Goal: Task Accomplishment & Management: Complete application form

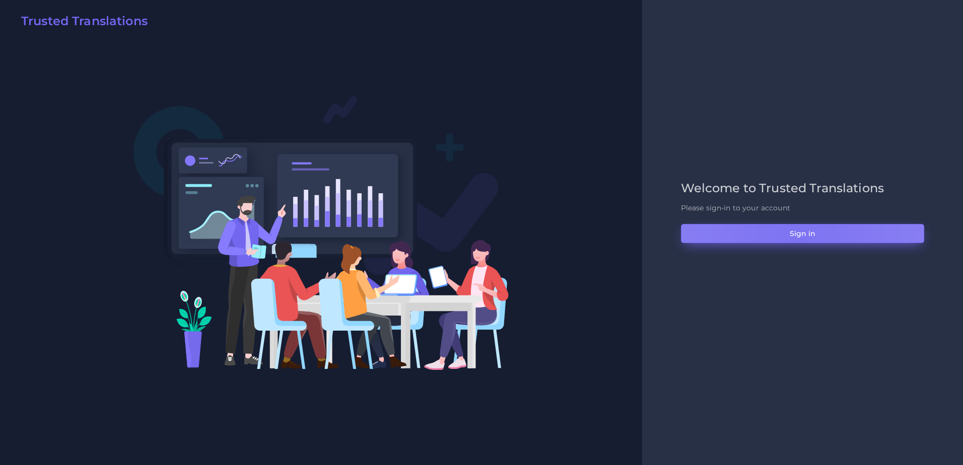
click at [797, 236] on button "Sign in" at bounding box center [802, 233] width 243 height 19
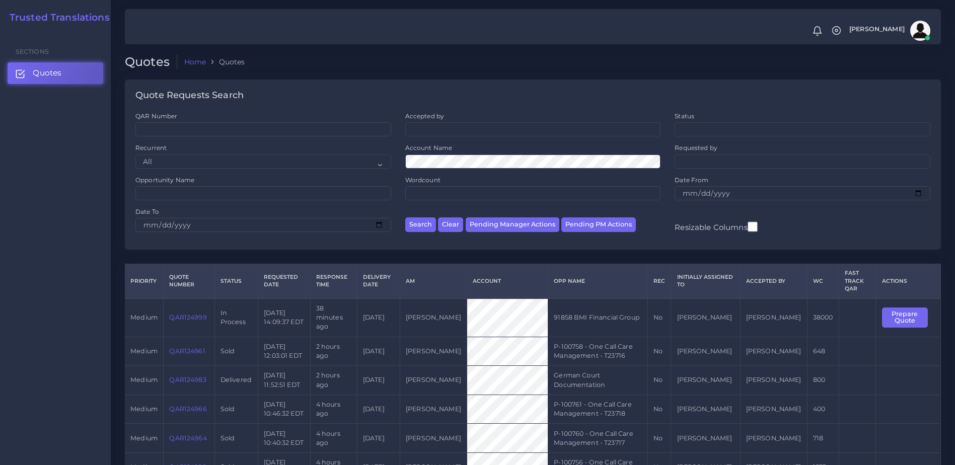
click at [188, 315] on link "QAR124999" at bounding box center [187, 318] width 37 height 8
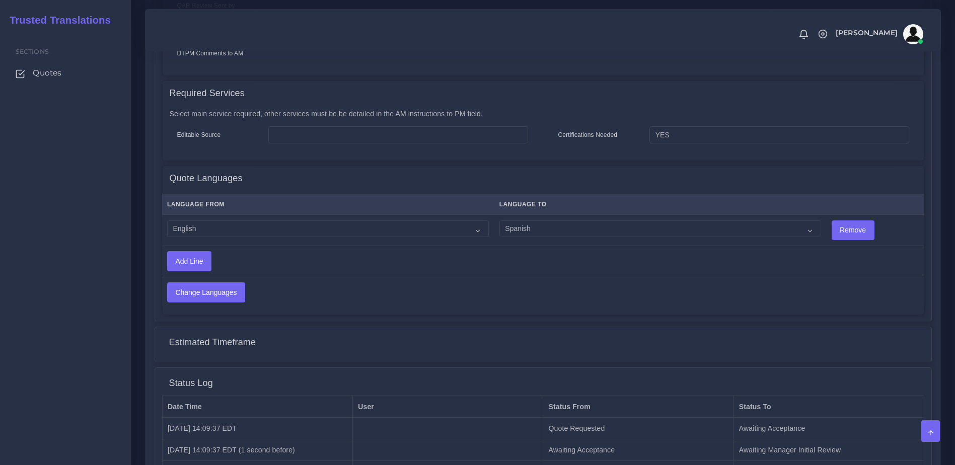
scroll to position [561, 0]
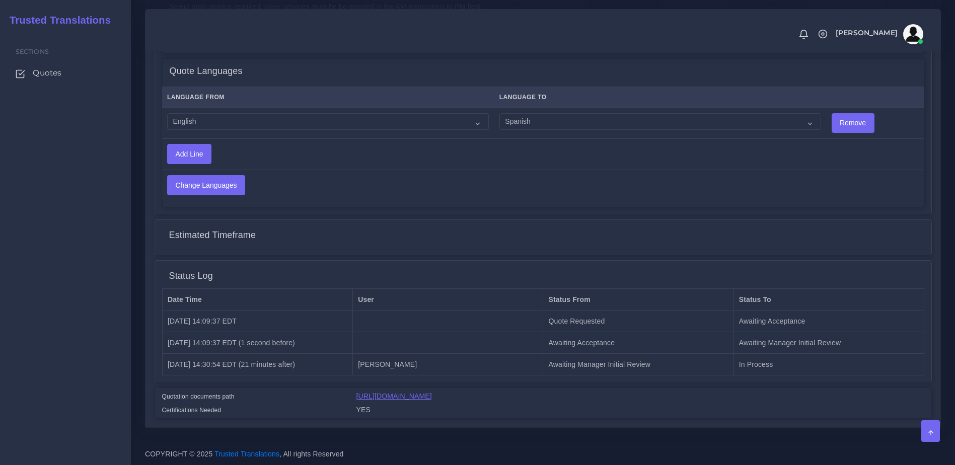
click at [432, 399] on link "https://workdrive.zoho.com/fgoh3e43b1a1fe2124b65bedd7c3c51a0e040/teams/fgoh3e43…" at bounding box center [394, 396] width 76 height 8
click at [615, 452] on p "COPYRIGHT © 2025 Trusted Translations , All rights Reserved" at bounding box center [543, 454] width 796 height 13
drag, startPoint x: 950, startPoint y: 291, endPoint x: 964, endPoint y: 187, distance: 105.2
click at [887, 265] on div "Status Log" at bounding box center [543, 276] width 762 height 25
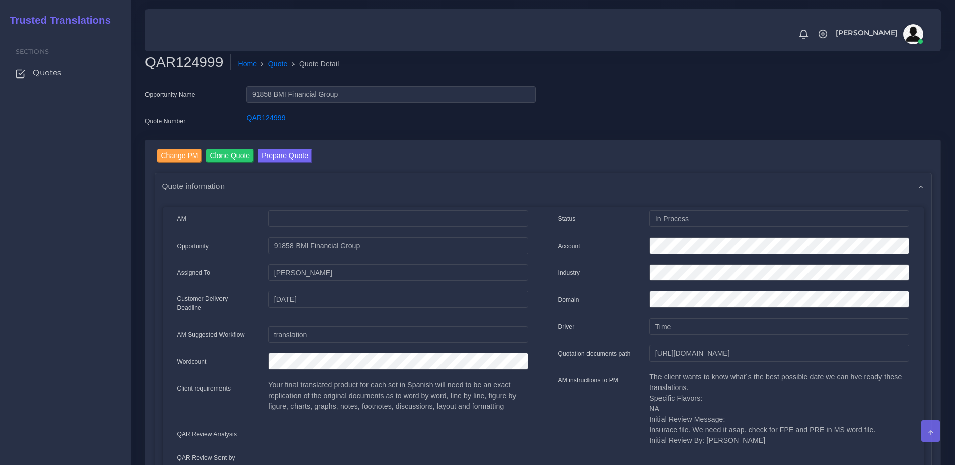
scroll to position [0, 0]
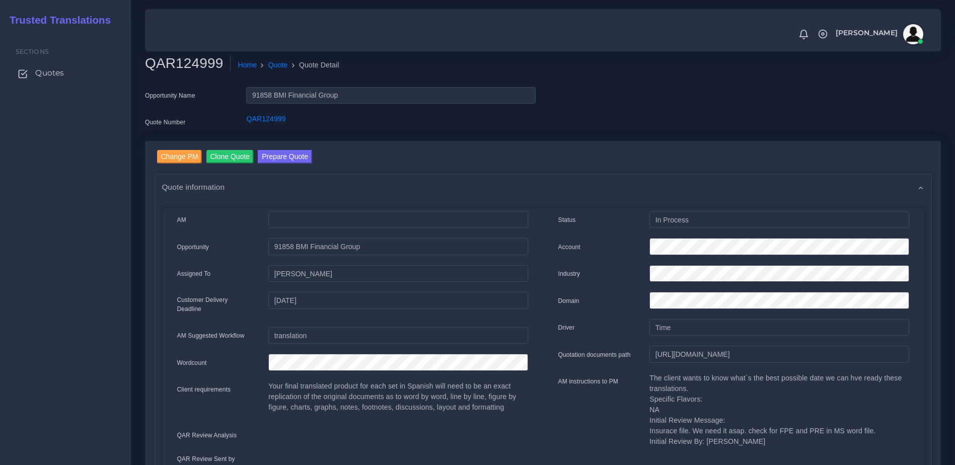
click at [58, 74] on span "Quotes" at bounding box center [49, 72] width 29 height 11
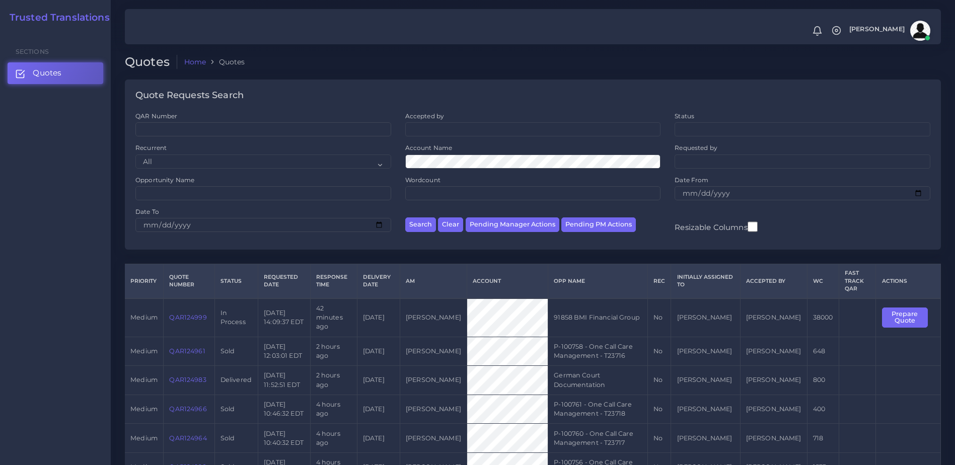
click at [264, 324] on td "2025-08-28 14:09:37 EDT" at bounding box center [284, 318] width 52 height 38
drag, startPoint x: 210, startPoint y: 316, endPoint x: 159, endPoint y: 315, distance: 51.9
click at [159, 315] on tr "medium QAR124999 In Process 2025-08-28 14:09:37 EDT 42 minutes ago 2025-09-04 K…" at bounding box center [533, 318] width 816 height 38
copy tr "QAR124999"
click at [272, 1] on div at bounding box center [477, 25] width 955 height 51
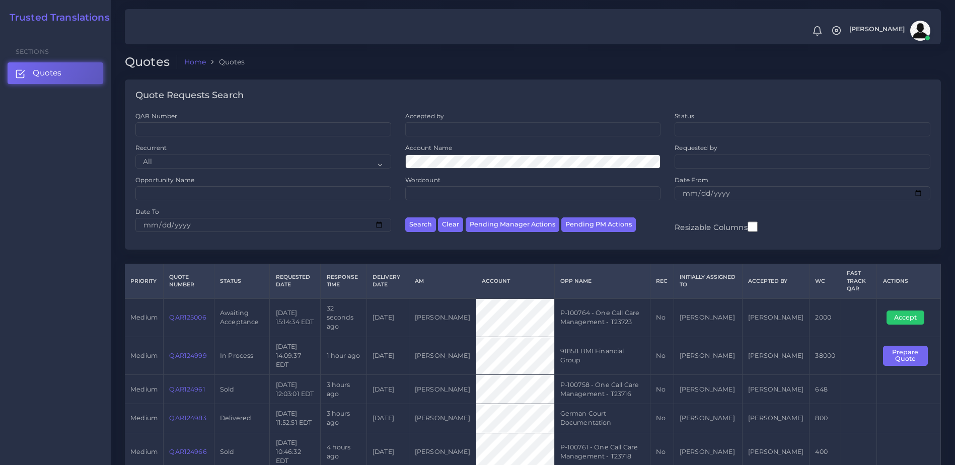
click at [195, 316] on link "QAR125006" at bounding box center [187, 318] width 37 height 8
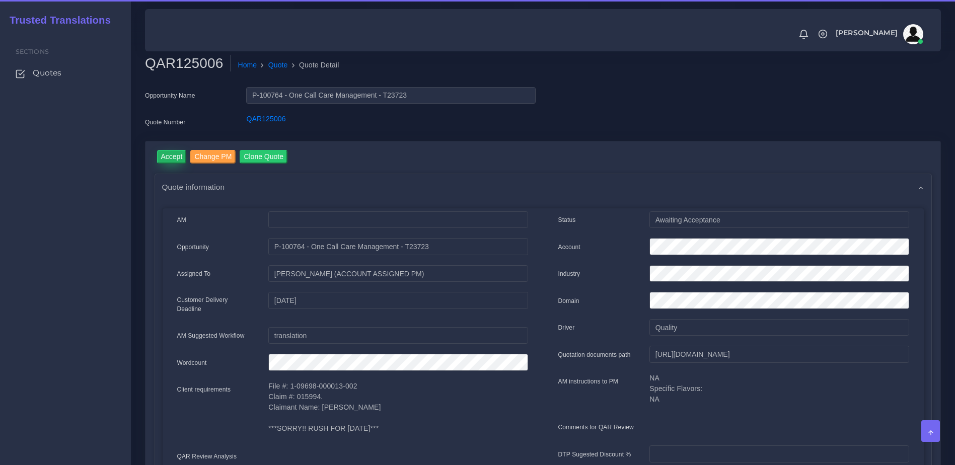
click at [175, 153] on input "Accept" at bounding box center [172, 157] width 30 height 14
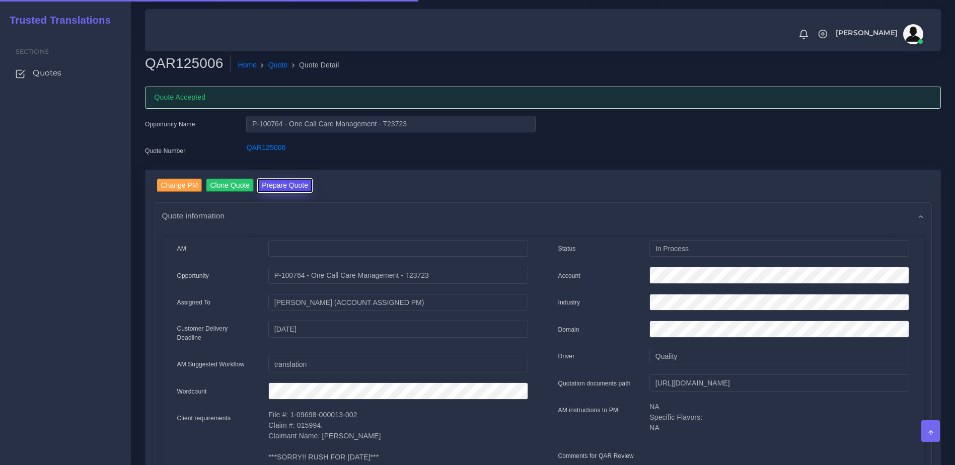
click at [298, 182] on button "Prepare Quote" at bounding box center [285, 186] width 54 height 14
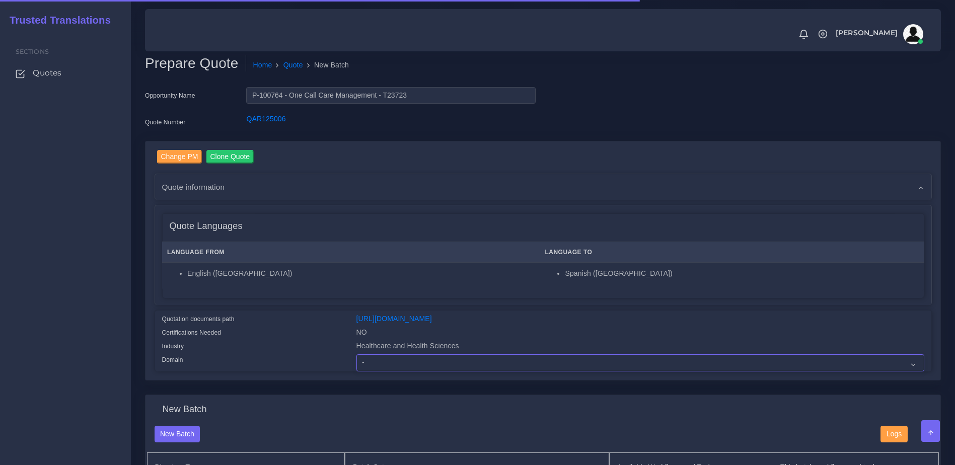
click at [411, 371] on select "- Advertising and Media Agriculture, Forestry and Fishing Architecture, Buildin…" at bounding box center [640, 362] width 568 height 17
select select "Healthcare and Health Sciences"
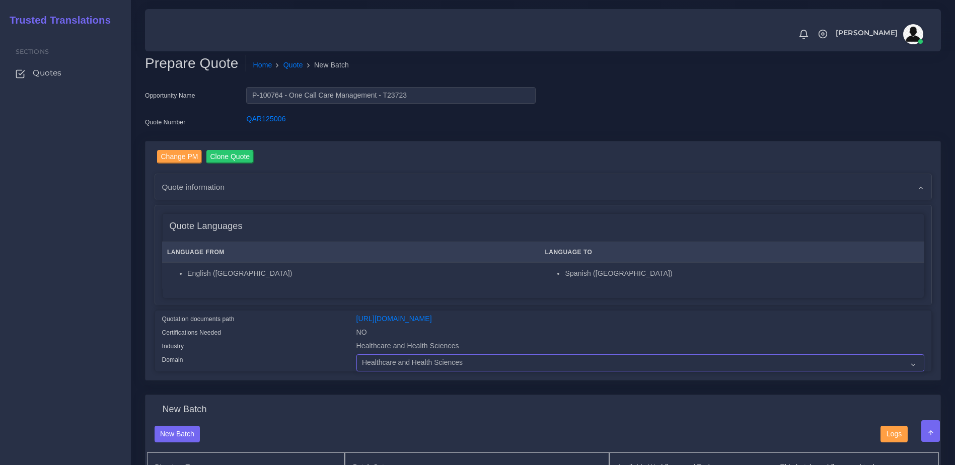
click at [356, 362] on select "- Advertising and Media Agriculture, Forestry and Fishing Architecture, Buildin…" at bounding box center [640, 362] width 568 height 17
click at [338, 311] on div "Quotation documents path https://workdrive.zoho.com/fgoh3e43b1a1fe2124b65bedd7c…" at bounding box center [543, 340] width 777 height 61
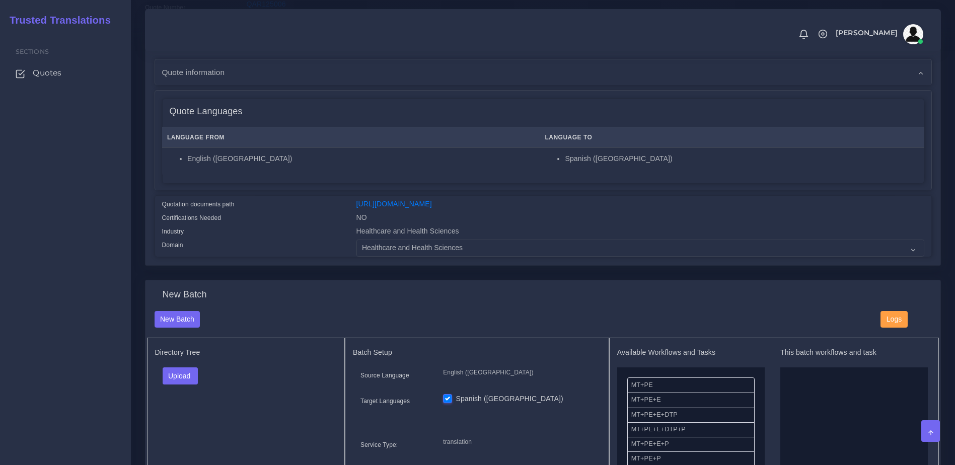
scroll to position [175, 0]
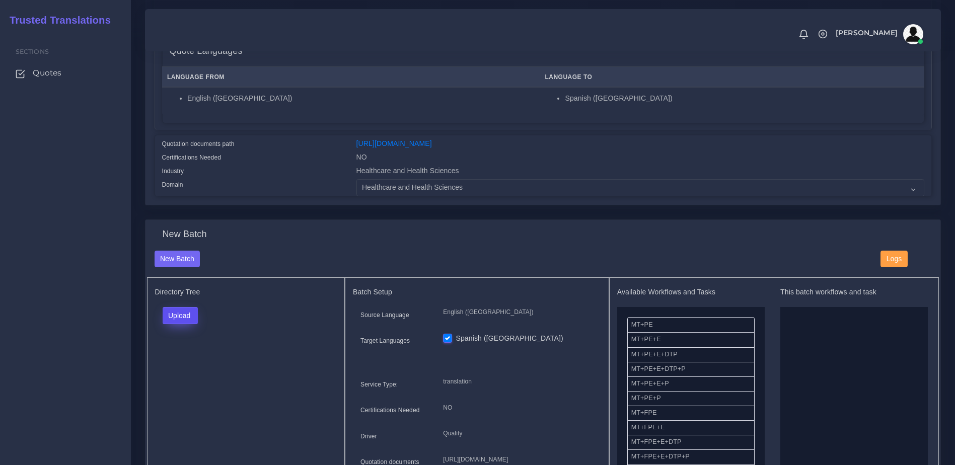
click at [185, 321] on button "Upload" at bounding box center [181, 315] width 36 height 17
click at [181, 361] on label "Files" at bounding box center [197, 354] width 69 height 13
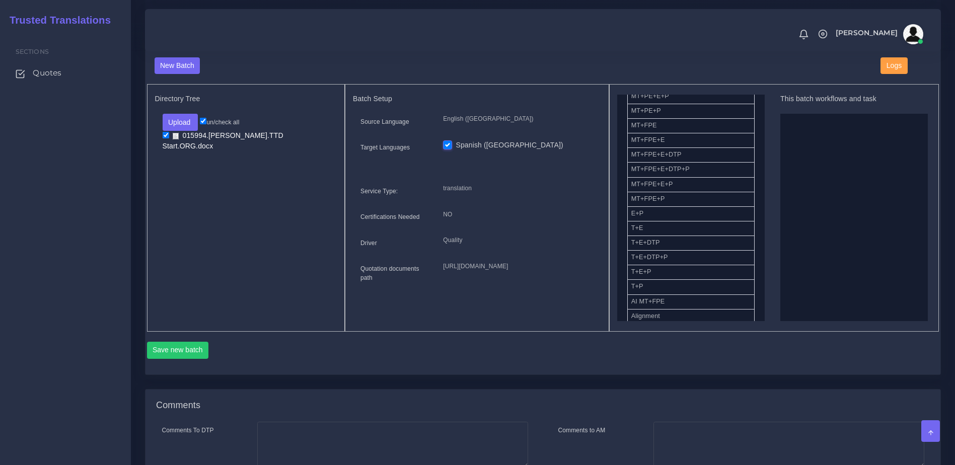
scroll to position [112, 0]
drag, startPoint x: 642, startPoint y: 260, endPoint x: 849, endPoint y: 202, distance: 214.9
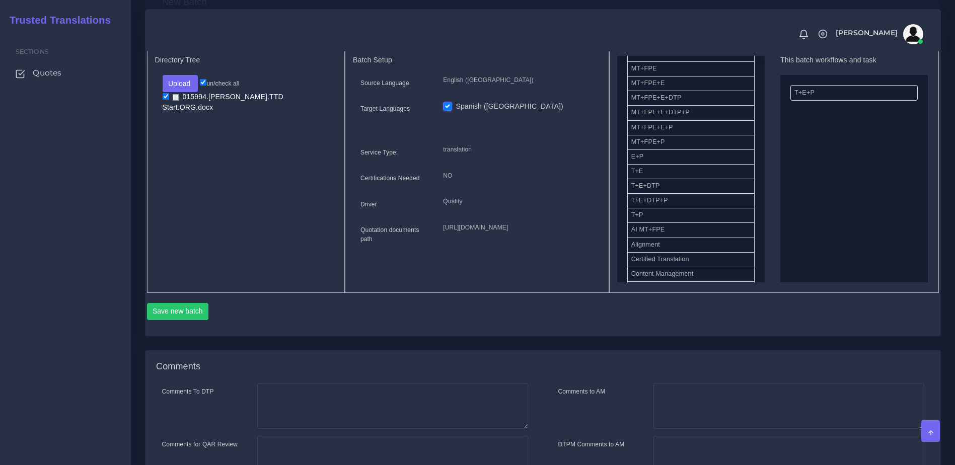
scroll to position [475, 0]
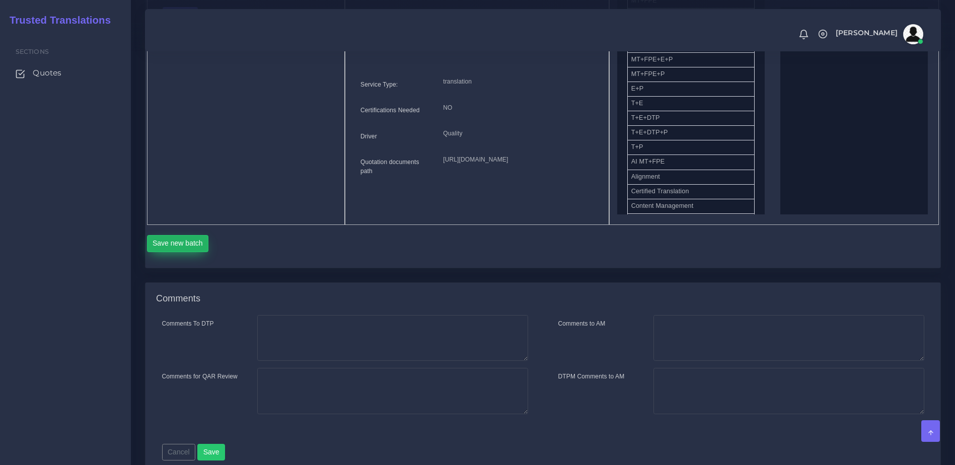
click at [175, 252] on button "Save new batch" at bounding box center [178, 243] width 62 height 17
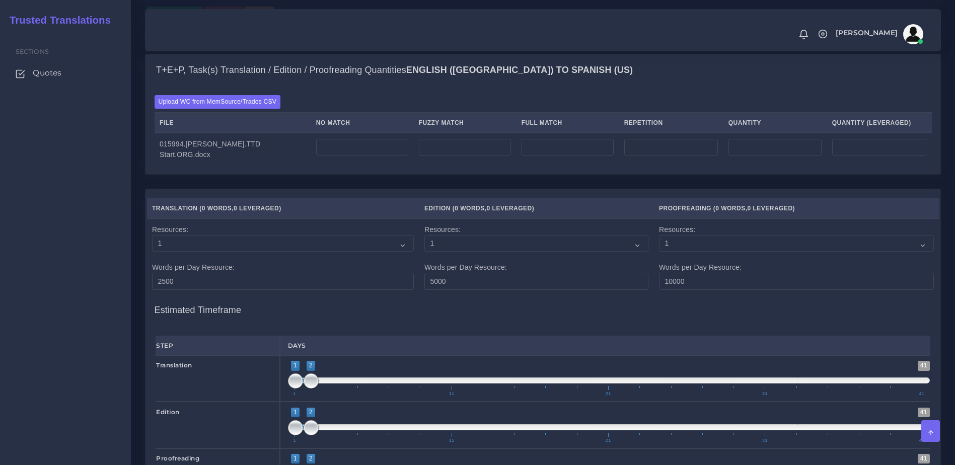
scroll to position [699, 0]
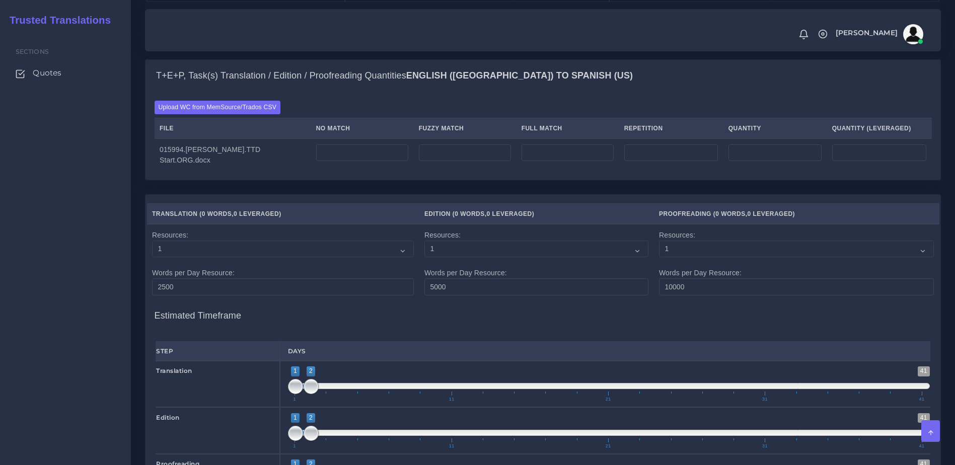
click at [212, 156] on div "Upload WC from MemSource/Trados CSV File No Match Fuzzy Match Full Match Repeti…" at bounding box center [543, 136] width 777 height 70
click at [210, 114] on label "Upload WC from MemSource/Trados CSV" at bounding box center [218, 108] width 126 height 14
click at [0, 0] on input "Upload WC from MemSource/Trados CSV" at bounding box center [0, 0] width 0 height 0
click at [223, 114] on label "Upload WC from MemSource/Trados CSV" at bounding box center [218, 108] width 126 height 14
click at [0, 0] on input "Upload WC from MemSource/Trados CSV" at bounding box center [0, 0] width 0 height 0
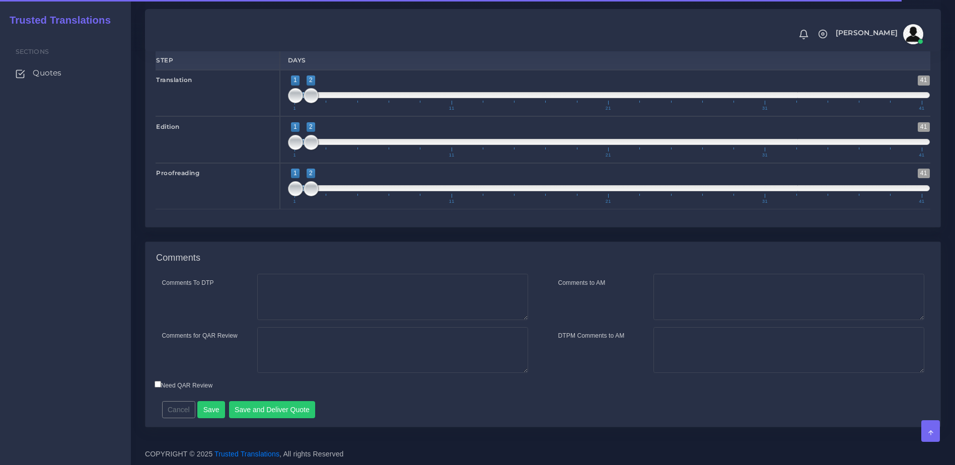
scroll to position [1054, 0]
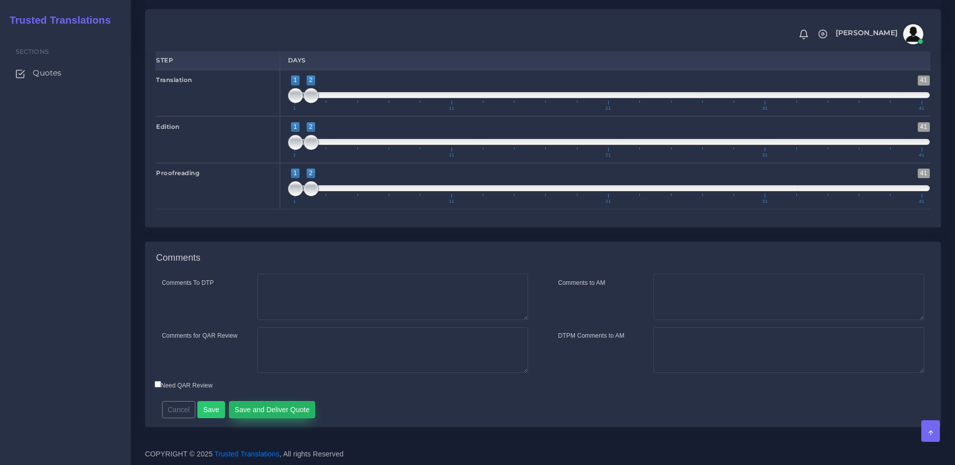
click at [259, 417] on button "Save and Deliver Quote" at bounding box center [272, 409] width 87 height 17
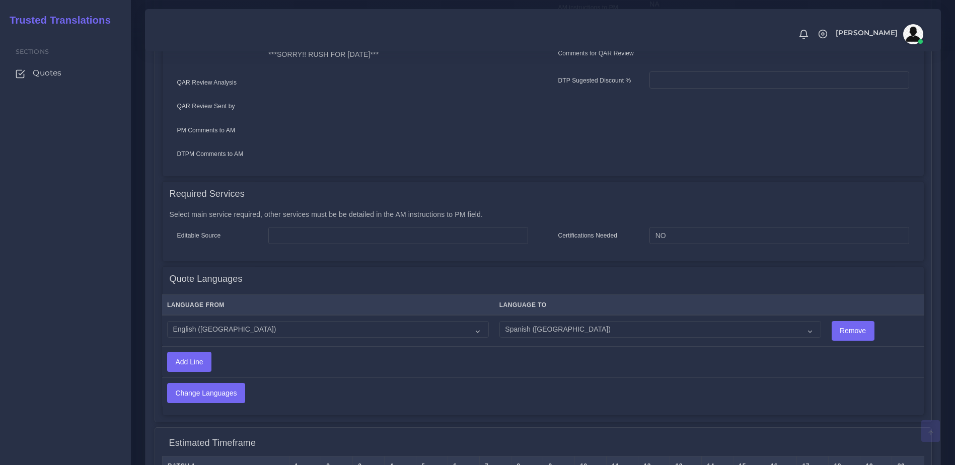
scroll to position [526, 0]
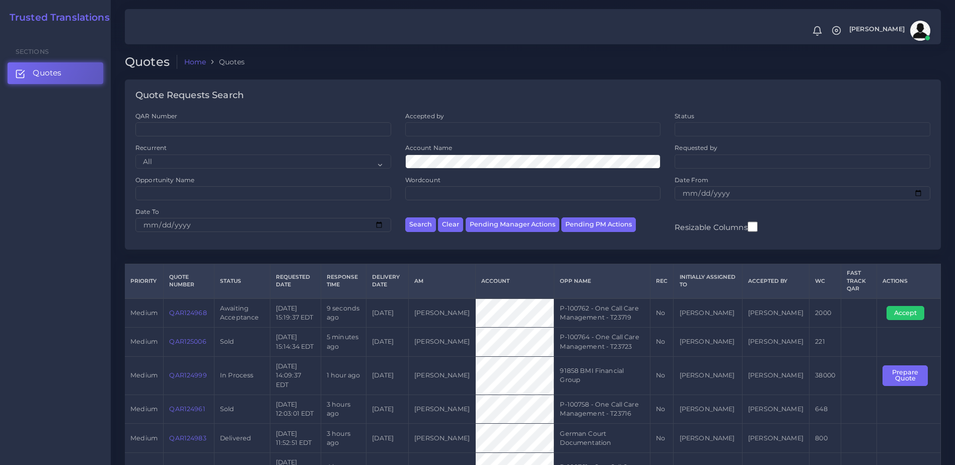
click at [191, 314] on link "QAR124968" at bounding box center [187, 313] width 37 height 8
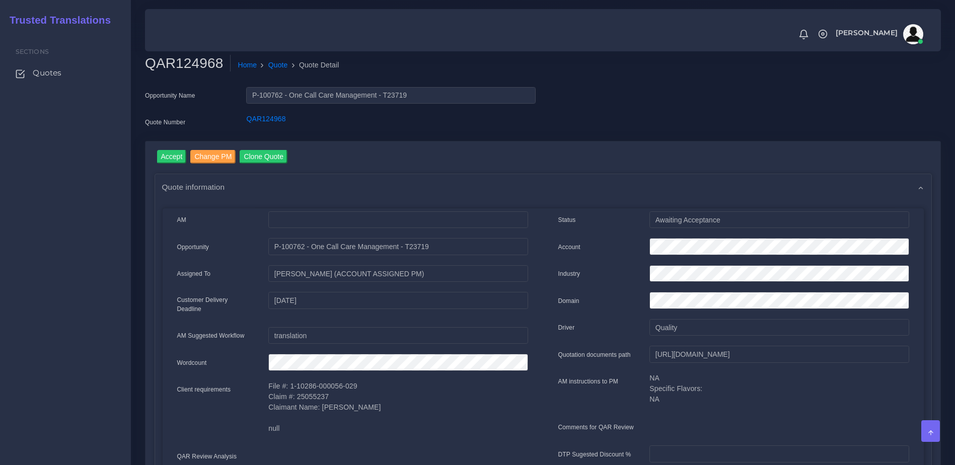
click at [184, 213] on div "AM" at bounding box center [216, 221] width 92 height 20
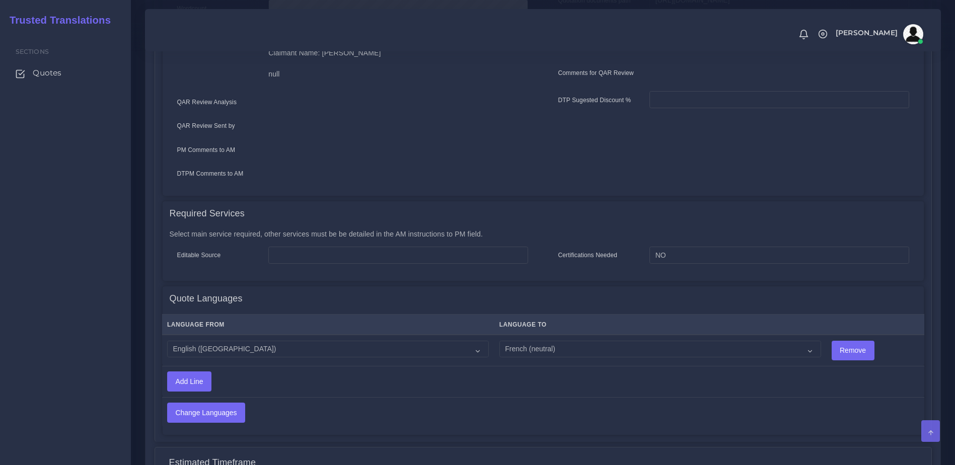
scroll to position [347, 0]
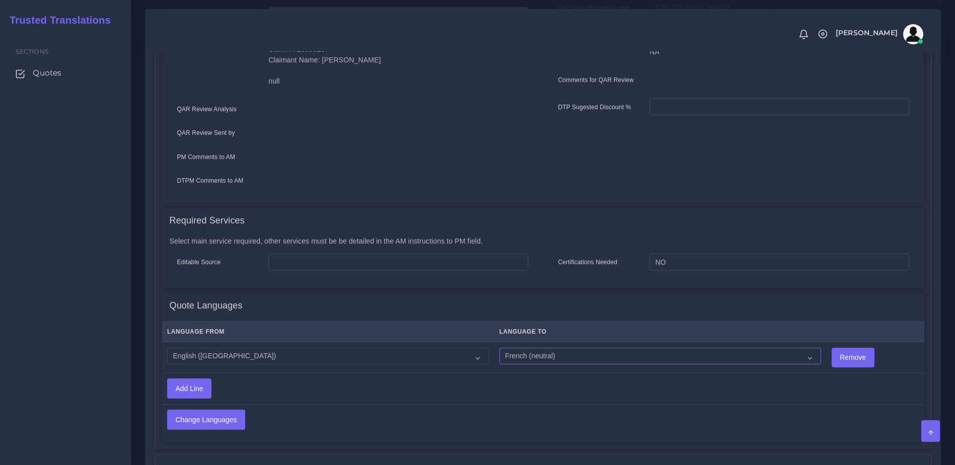
click at [532, 348] on select "Acoli Afar Afrikaans Akan Akateko Albanian American Sign Language (ASL) Amharic…" at bounding box center [660, 356] width 322 height 17
select select "19001"
click at [499, 348] on select "Acoli Afar Afrikaans Akan Akateko Albanian American Sign Language (ASL) Amharic…" at bounding box center [660, 356] width 322 height 17
click at [223, 411] on input "Change Languages" at bounding box center [206, 419] width 77 height 19
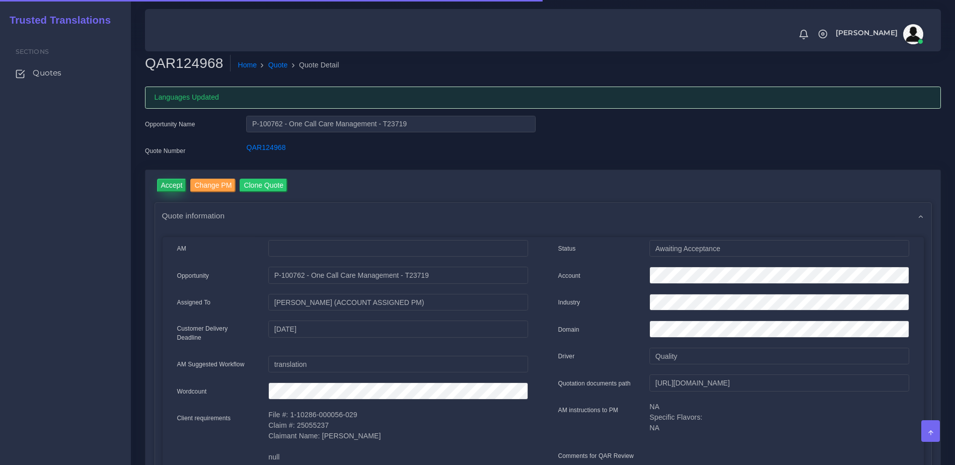
click at [179, 184] on input "Accept" at bounding box center [172, 186] width 30 height 14
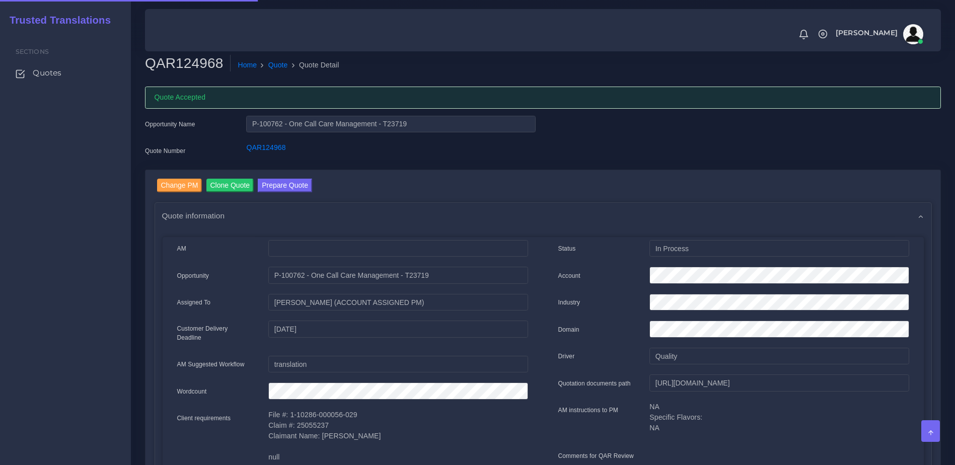
click at [297, 193] on link "Prepare Quote" at bounding box center [285, 187] width 54 height 16
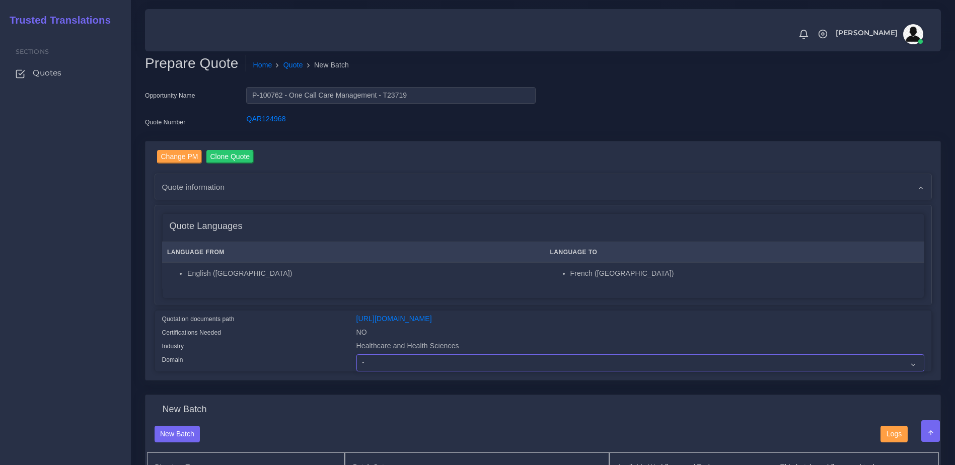
click at [408, 372] on select "- Advertising and Media Agriculture, Forestry and Fishing Architecture, Buildin…" at bounding box center [640, 362] width 568 height 17
select select "Healthcare and Health Sciences"
click at [356, 362] on select "- Advertising and Media Agriculture, Forestry and Fishing Architecture, Buildin…" at bounding box center [640, 362] width 568 height 17
click at [270, 354] on div "Industry" at bounding box center [252, 348] width 194 height 14
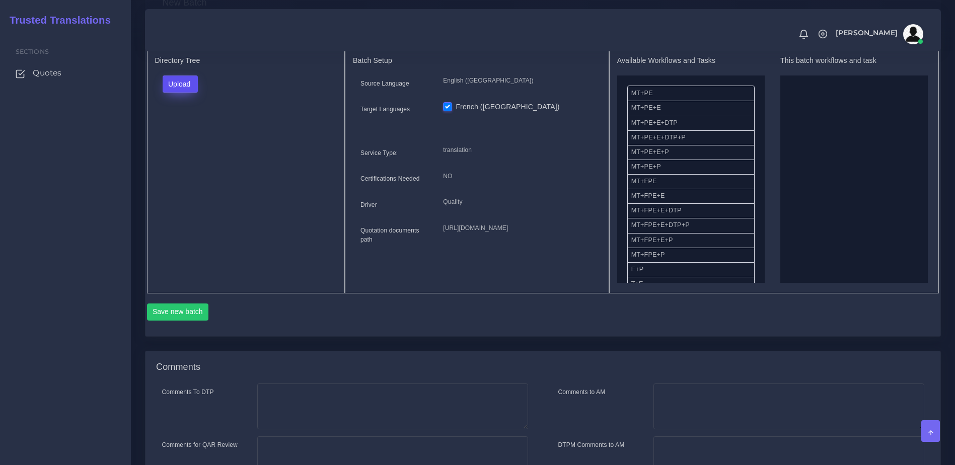
click at [177, 91] on button "Upload" at bounding box center [181, 84] width 36 height 17
click at [174, 129] on label "Files" at bounding box center [197, 122] width 69 height 13
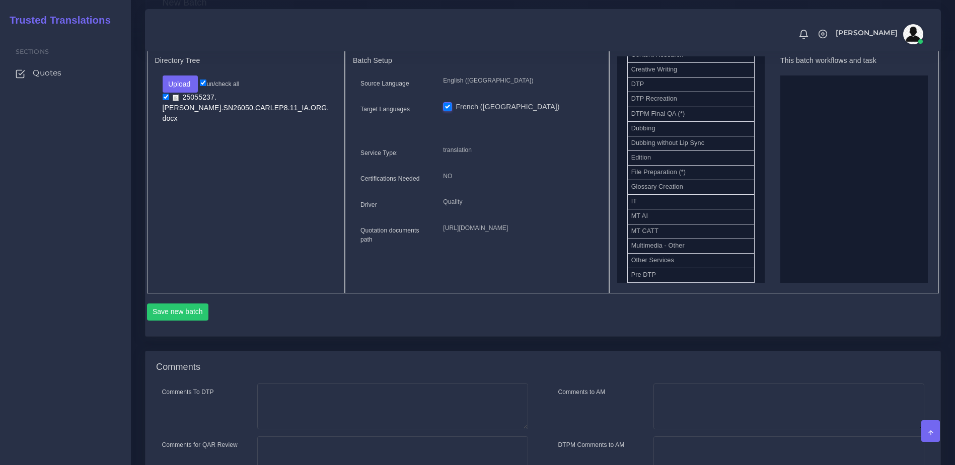
scroll to position [353, 0]
drag, startPoint x: 657, startPoint y: 112, endPoint x: 837, endPoint y: 123, distance: 180.6
drag, startPoint x: 666, startPoint y: 242, endPoint x: 813, endPoint y: 202, distance: 152.7
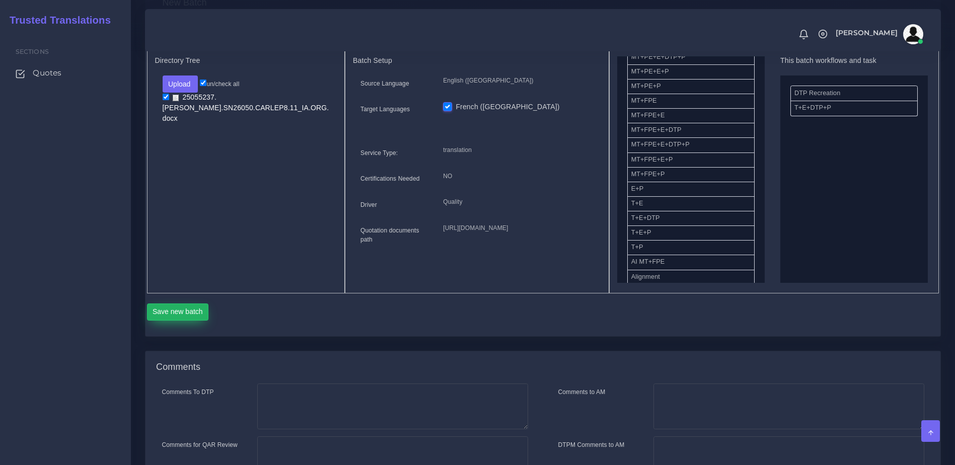
click at [167, 321] on button "Save new batch" at bounding box center [178, 312] width 62 height 17
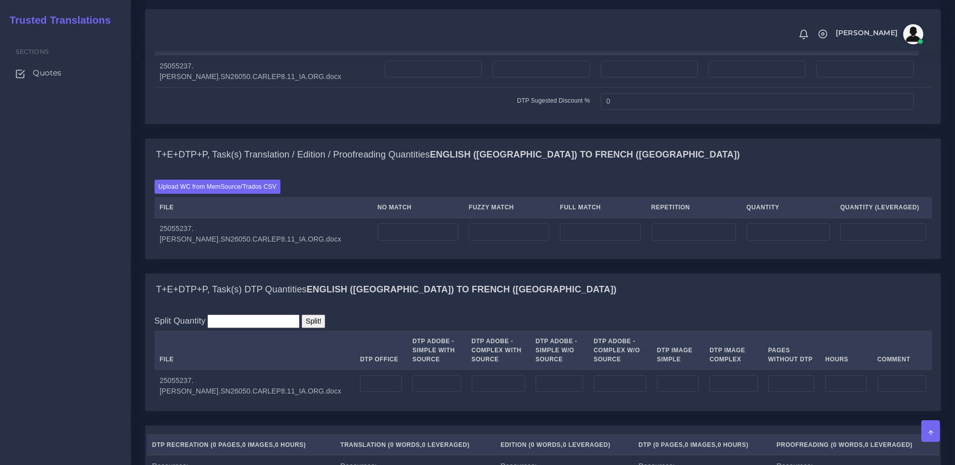
scroll to position [788, 0]
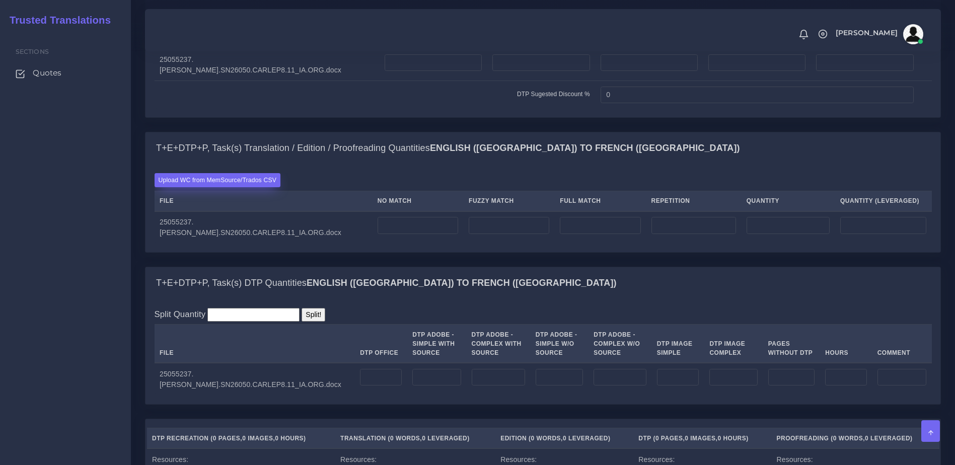
click at [263, 187] on label "Upload WC from MemSource/Trados CSV" at bounding box center [218, 180] width 126 height 14
click at [0, 0] on input "Upload WC from MemSource/Trados CSV" at bounding box center [0, 0] width 0 height 0
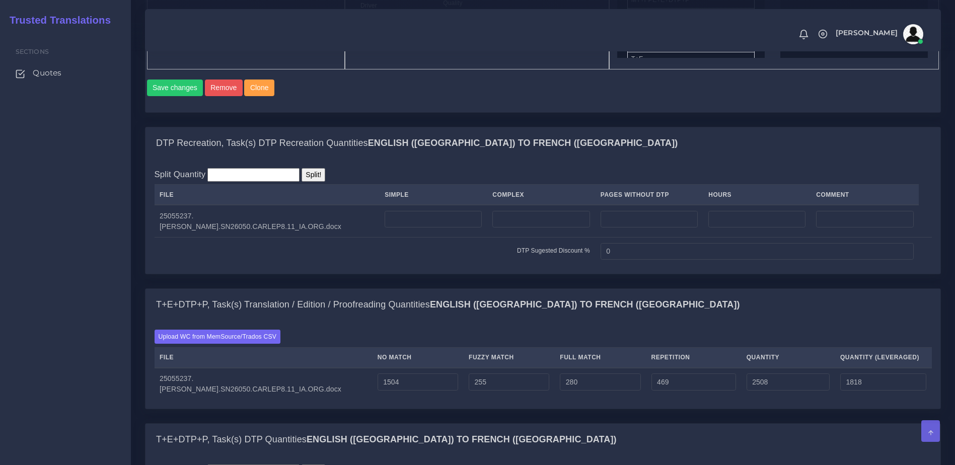
scroll to position [661, 0]
click at [498, 228] on input "number" at bounding box center [541, 219] width 98 height 17
click at [441, 228] on input "number" at bounding box center [433, 219] width 97 height 17
type input "3"
click at [514, 228] on input "number" at bounding box center [541, 219] width 98 height 17
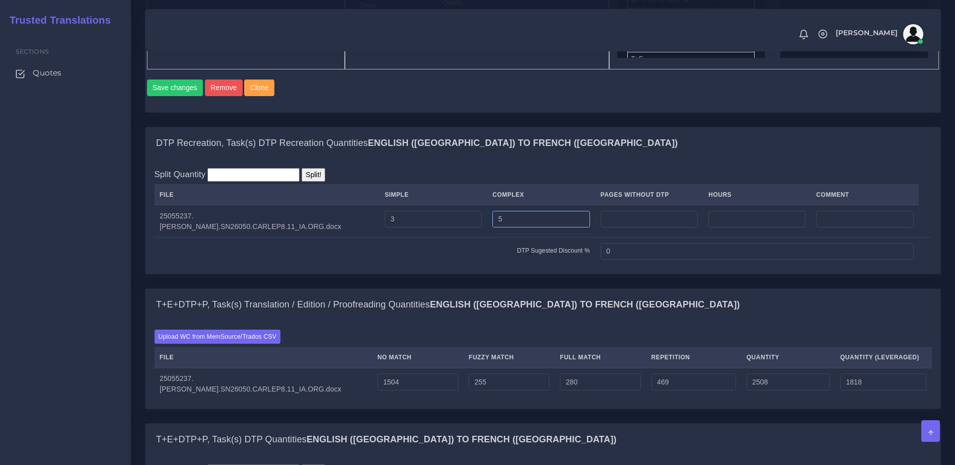
type input "5"
click at [484, 289] on div "DTP Recreation, Task(s) DTP Recreation Quantities English (US) TO French (Europ…" at bounding box center [542, 208] width 811 height 162
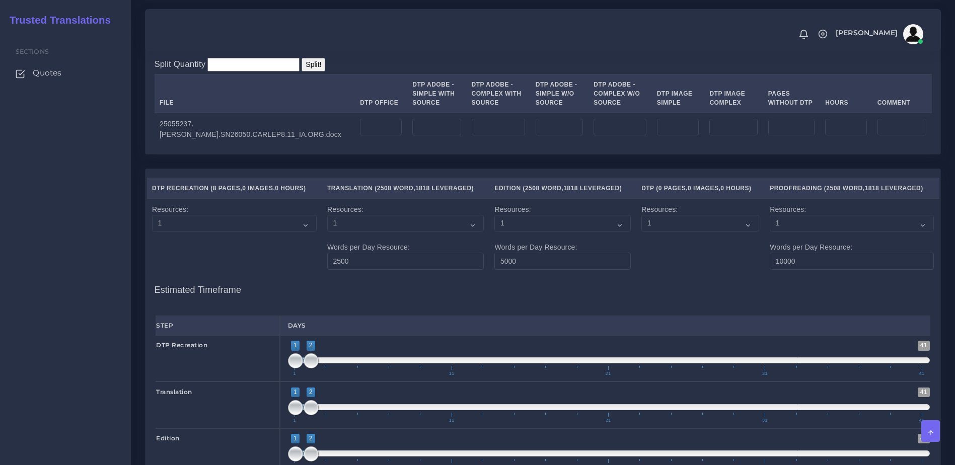
scroll to position [1122, 0]
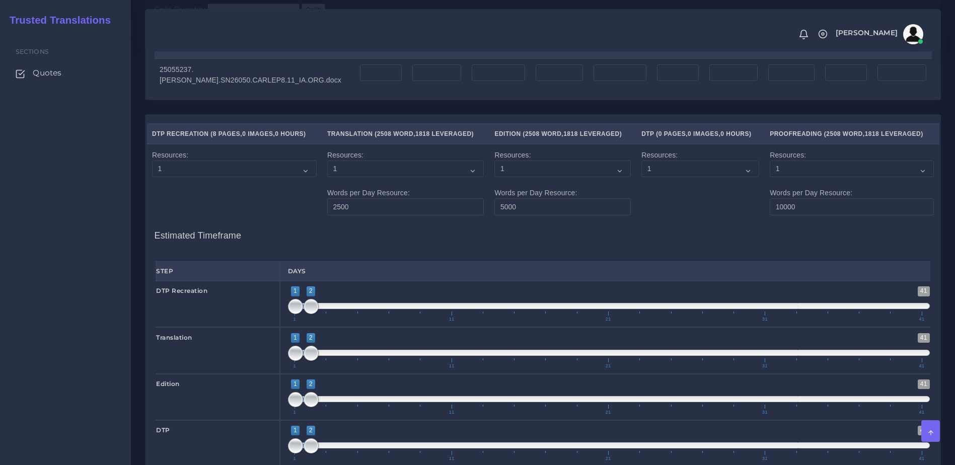
drag, startPoint x: 329, startPoint y: 120, endPoint x: 334, endPoint y: 111, distance: 10.4
click at [355, 91] on td at bounding box center [381, 74] width 52 height 32
click at [360, 82] on input "number" at bounding box center [381, 72] width 42 height 17
type input "8"
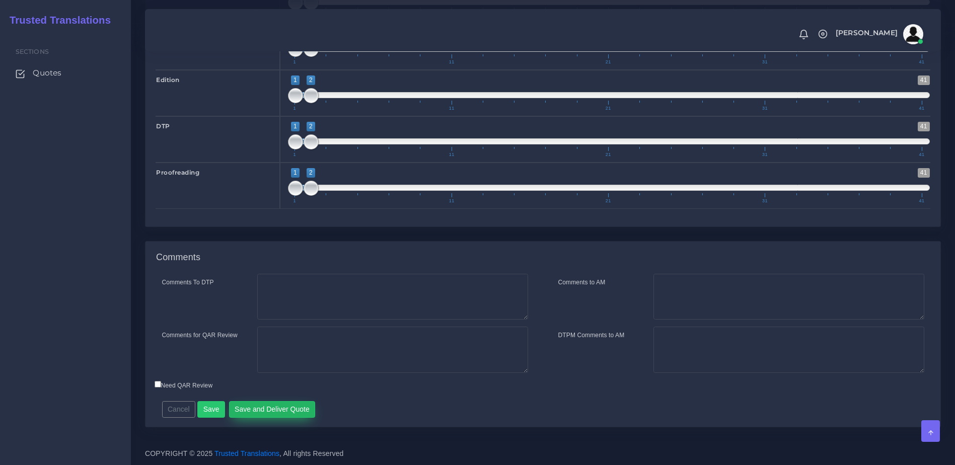
click at [267, 406] on button "Save and Deliver Quote" at bounding box center [272, 409] width 87 height 17
click at [262, 47] on div "Notifications 0 New Driver Update: Extra Quality renamed to Quality Changed" at bounding box center [543, 30] width 782 height 35
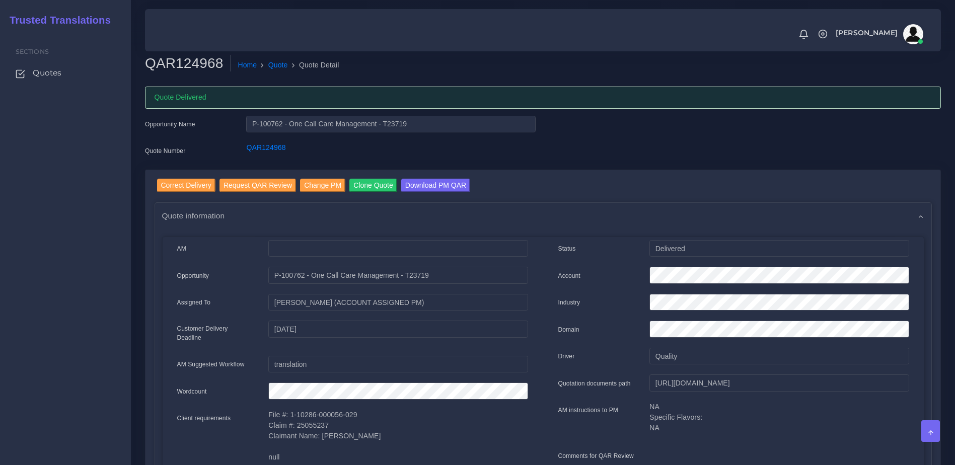
click at [82, 233] on div "Sections Quotes" at bounding box center [65, 248] width 131 height 434
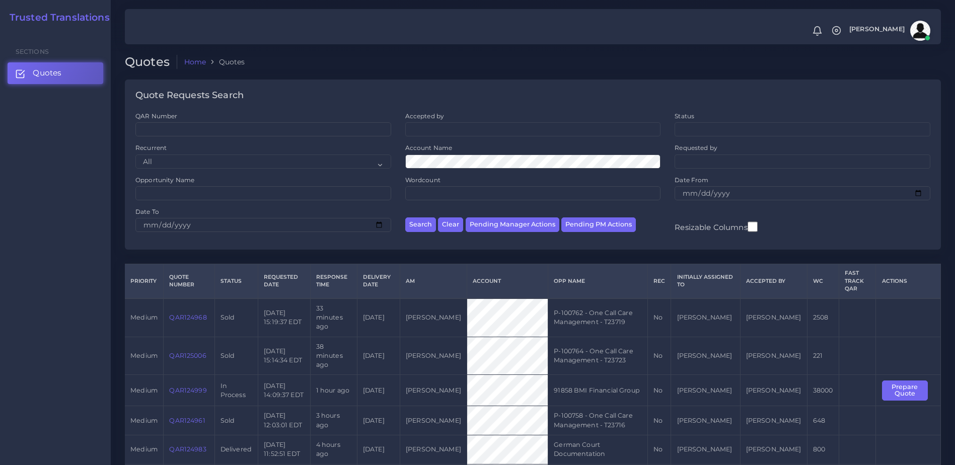
click at [47, 223] on div "Sections Quotes" at bounding box center [55, 248] width 111 height 434
click at [185, 387] on link "QAR124999" at bounding box center [187, 391] width 37 height 8
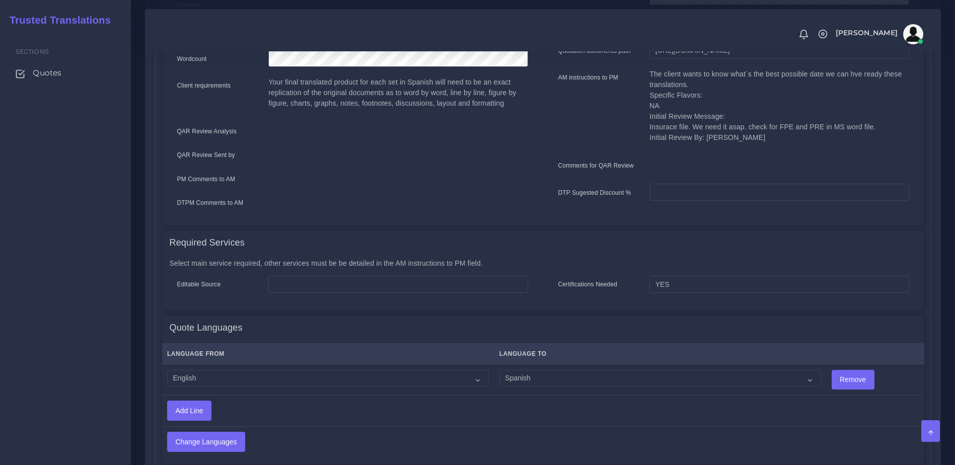
scroll to position [331, 0]
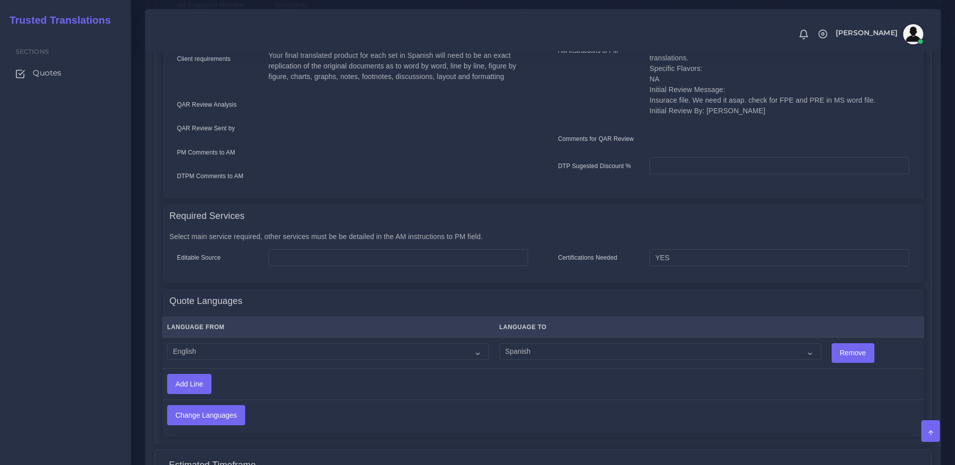
drag, startPoint x: 261, startPoint y: 361, endPoint x: 245, endPoint y: 347, distance: 21.8
click at [261, 369] on table "Add Line" at bounding box center [543, 384] width 762 height 31
click at [243, 345] on select "Acoli Afar Afrikaans Akan Akateko Albanian American Sign Language (ASL) Amharic…" at bounding box center [328, 351] width 322 height 17
select select "14001"
click at [167, 343] on select "Acoli Afar Afrikaans Akan Akateko Albanian American Sign Language (ASL) Amharic…" at bounding box center [328, 351] width 322 height 17
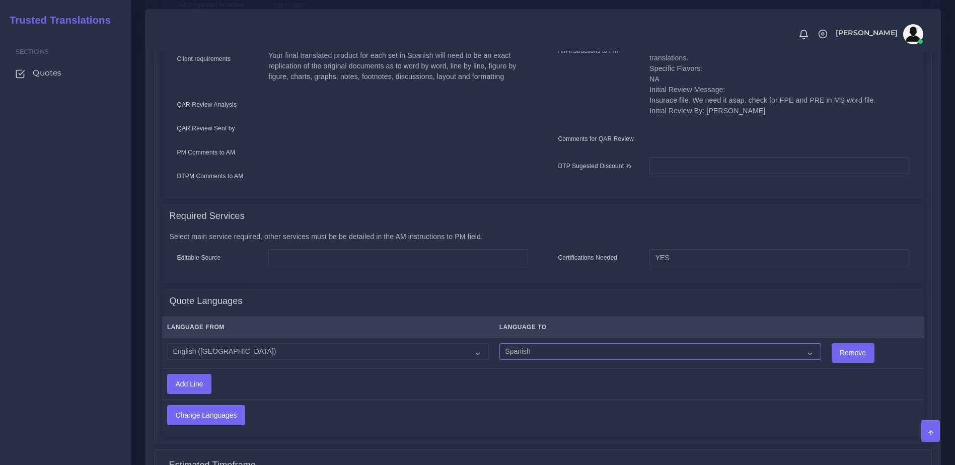
click at [518, 350] on select "Acoli Afar Afrikaans Akan Akateko Albanian American Sign Language (ASL) Amharic…" at bounding box center [660, 351] width 322 height 17
select select "15011"
click at [499, 343] on select "Acoli Afar Afrikaans Akan Akateko Albanian American Sign Language (ASL) Amharic…" at bounding box center [660, 351] width 322 height 17
click at [208, 410] on input "Change Languages" at bounding box center [206, 415] width 77 height 19
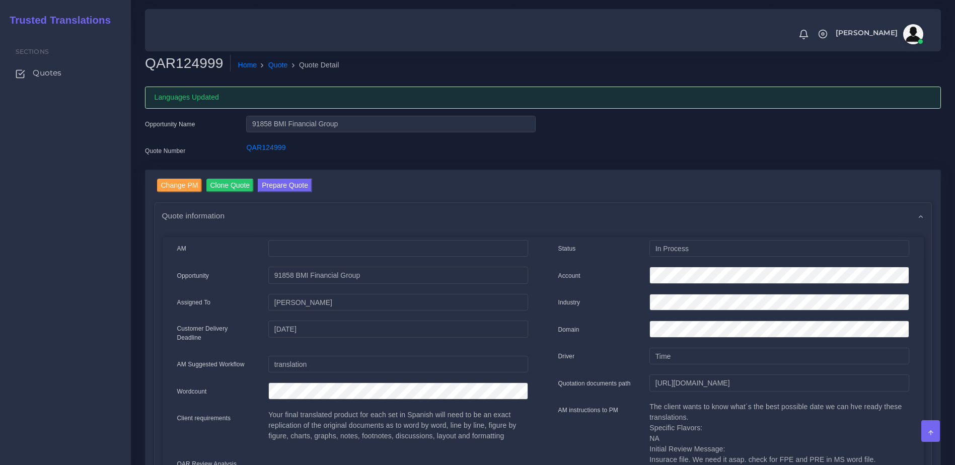
click at [66, 237] on div "Sections Quotes" at bounding box center [65, 248] width 131 height 434
click at [283, 183] on button "Prepare Quote" at bounding box center [285, 186] width 54 height 14
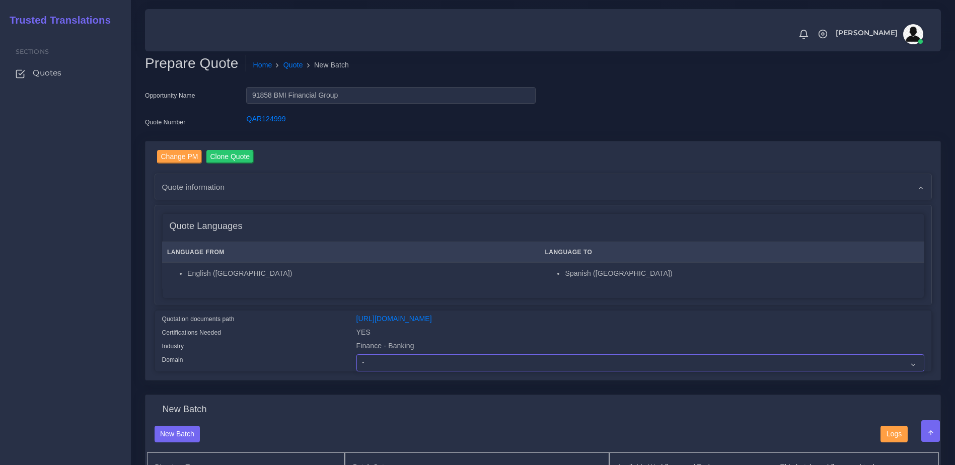
click at [381, 372] on select "- Advertising and Media Agriculture, Forestry and Fishing Architecture, Buildin…" at bounding box center [640, 362] width 568 height 17
select select "Finance - Banking"
click at [356, 362] on select "- Advertising and Media Agriculture, Forestry and Fishing Architecture, Buildin…" at bounding box center [640, 362] width 568 height 17
click at [328, 327] on div "Quotation documents path" at bounding box center [252, 321] width 194 height 14
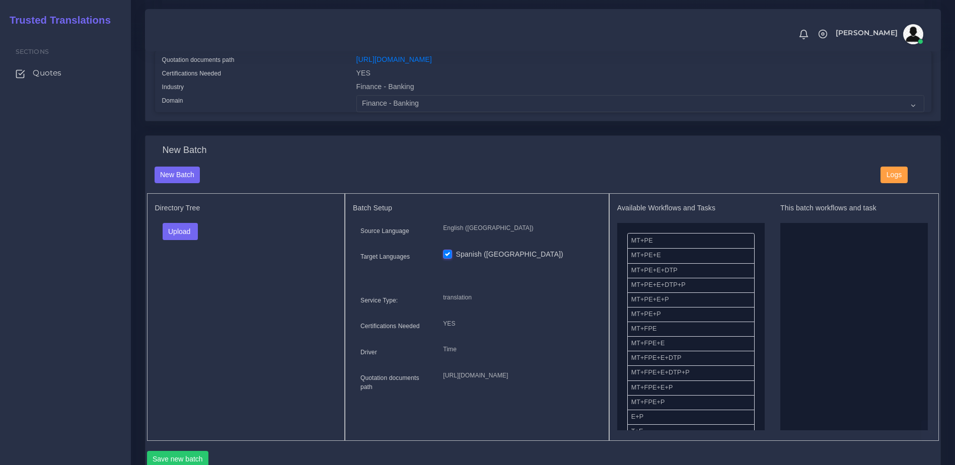
scroll to position [266, 0]
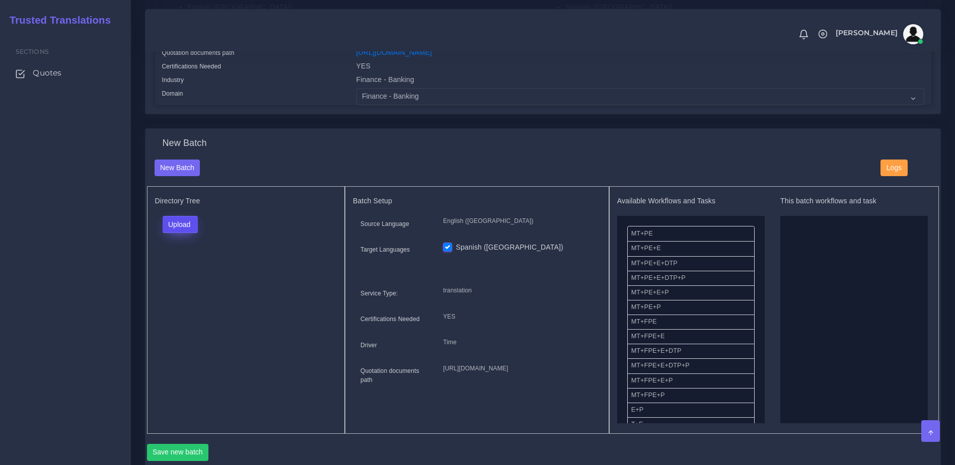
click at [185, 232] on button "Upload" at bounding box center [181, 224] width 36 height 17
click at [188, 269] on label "Files" at bounding box center [197, 263] width 69 height 13
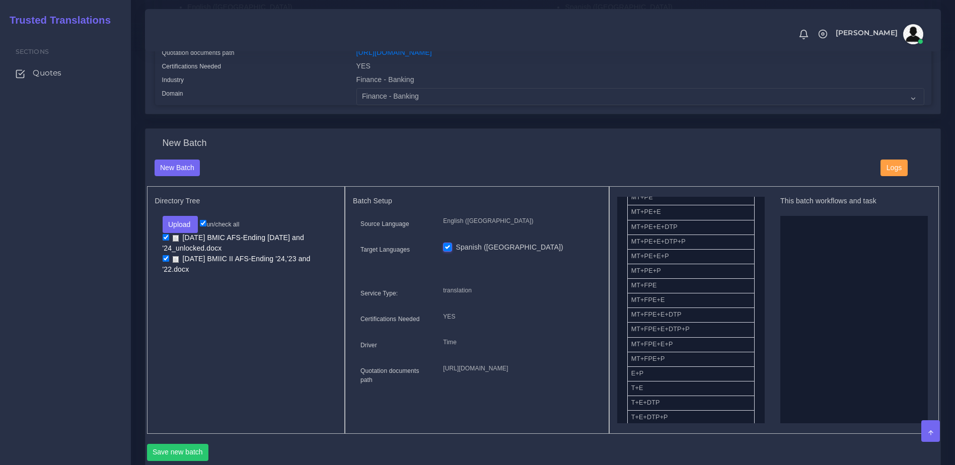
scroll to position [49, 0]
drag, startPoint x: 771, startPoint y: 159, endPoint x: 773, endPoint y: 207, distance: 47.9
click at [771, 159] on div "New Batch" at bounding box center [543, 149] width 793 height 22
drag, startPoint x: 710, startPoint y: 344, endPoint x: 813, endPoint y: 348, distance: 103.3
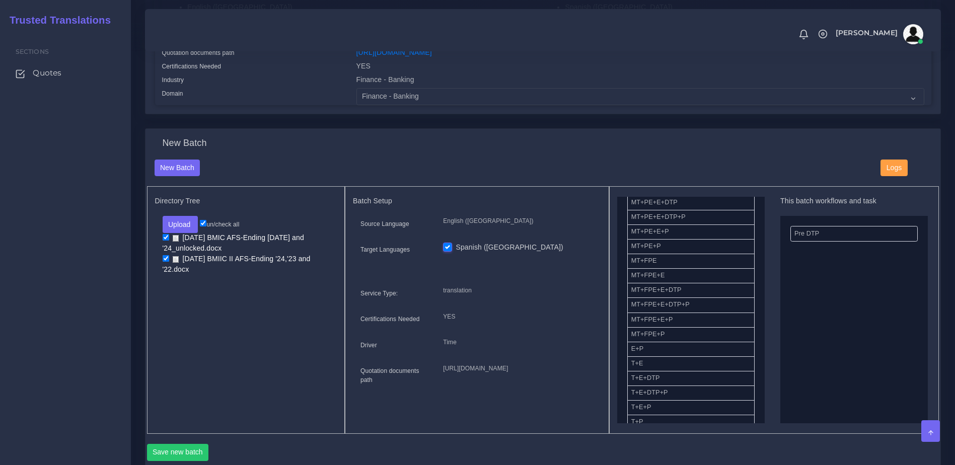
scroll to position [0, 0]
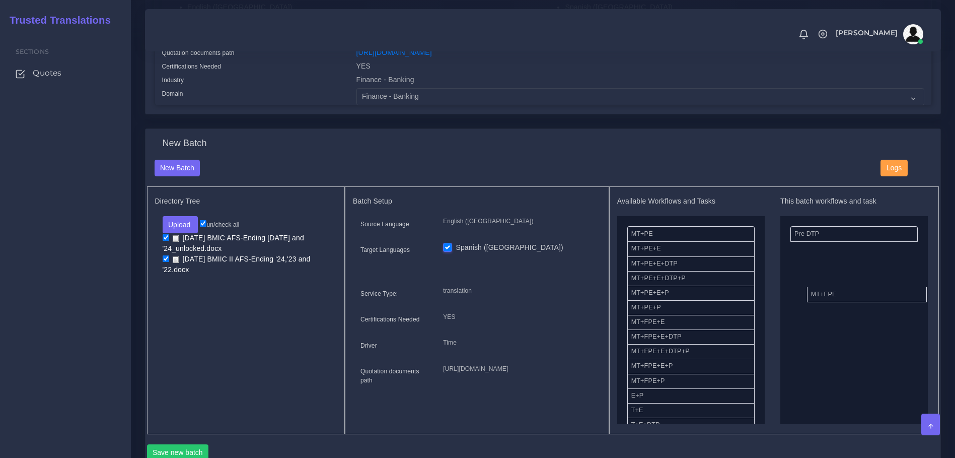
drag, startPoint x: 668, startPoint y: 327, endPoint x: 888, endPoint y: 283, distance: 224.3
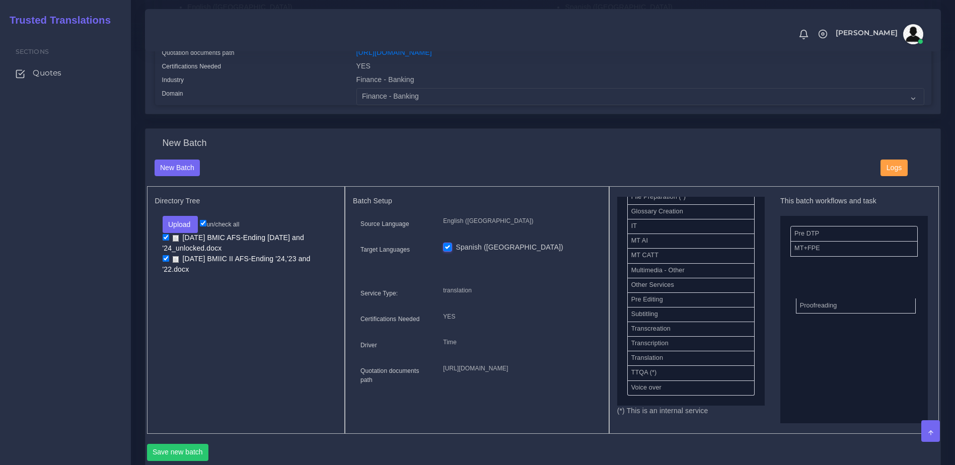
scroll to position [462, 0]
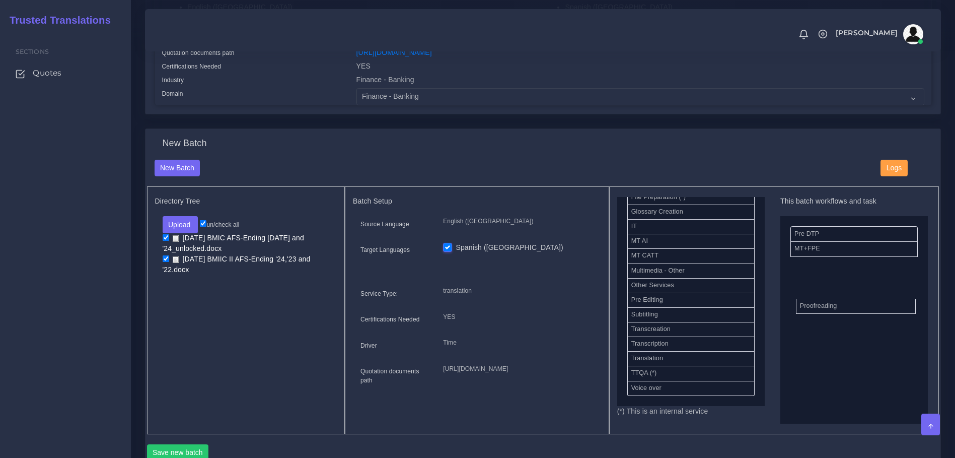
drag, startPoint x: 640, startPoint y: 308, endPoint x: 907, endPoint y: 302, distance: 267.4
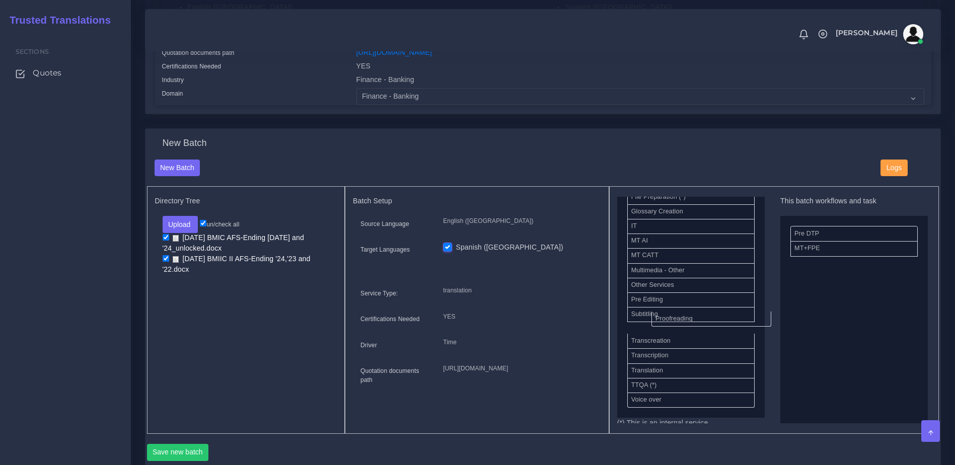
drag, startPoint x: 814, startPoint y: 282, endPoint x: 679, endPoint y: 329, distance: 142.4
drag, startPoint x: 639, startPoint y: 281, endPoint x: 839, endPoint y: 302, distance: 201.0
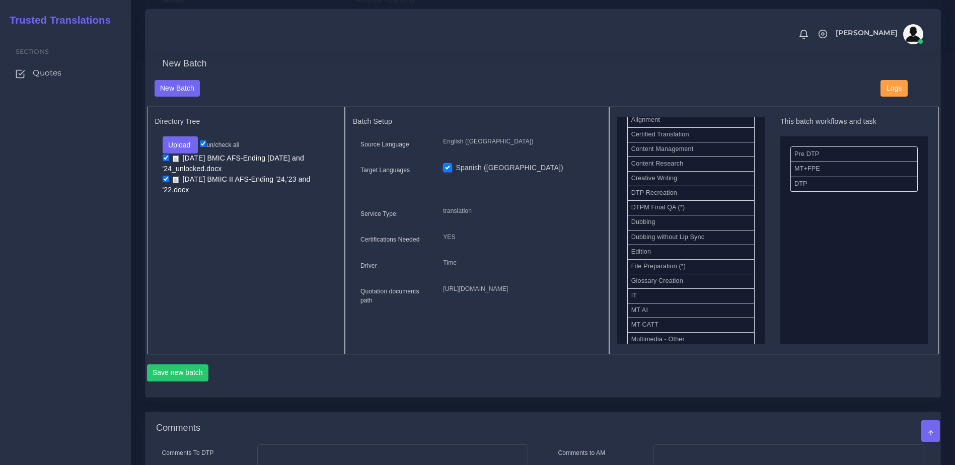
scroll to position [368, 0]
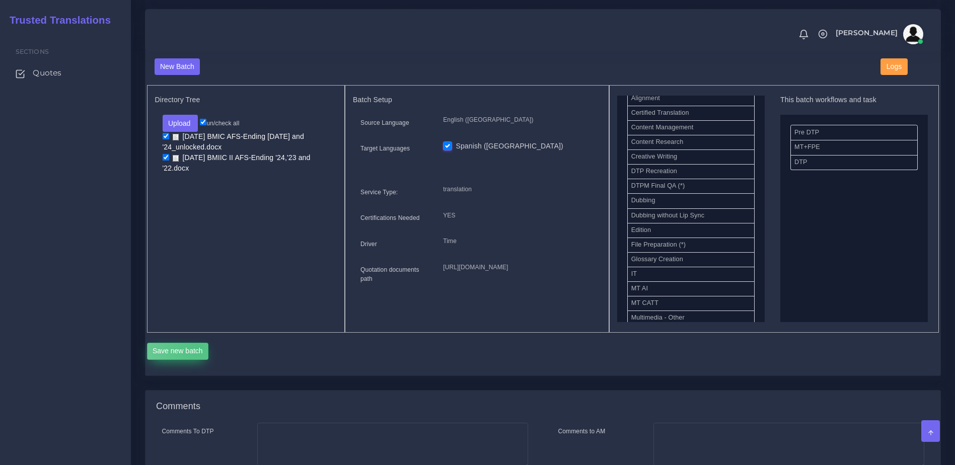
click at [197, 360] on button "Save new batch" at bounding box center [178, 351] width 62 height 17
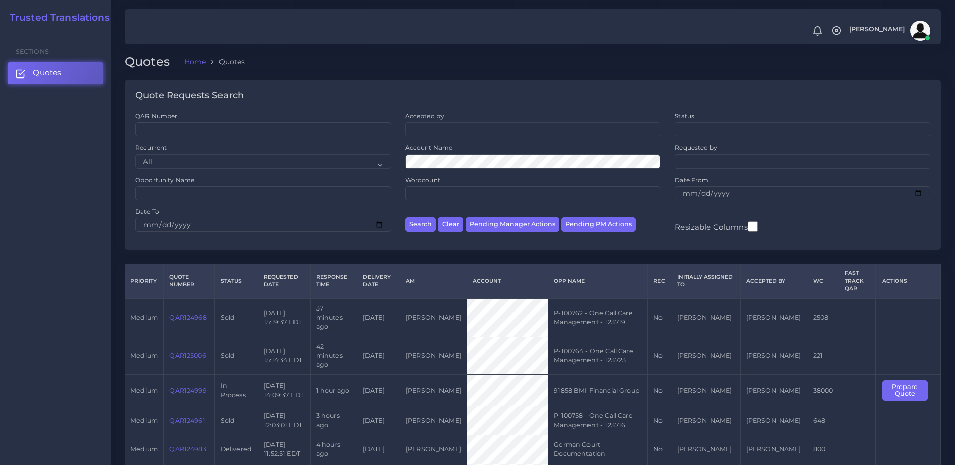
click at [181, 387] on link "QAR124999" at bounding box center [187, 391] width 37 height 8
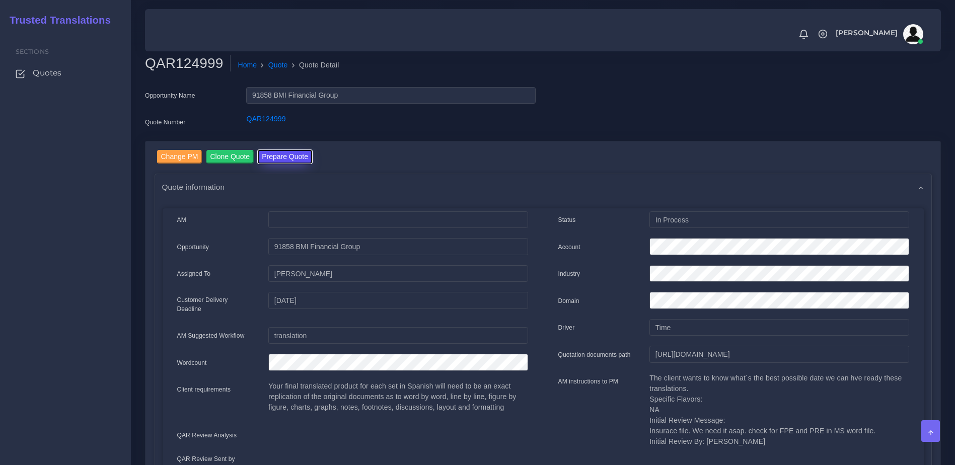
click at [287, 153] on button "Prepare Quote" at bounding box center [285, 157] width 54 height 14
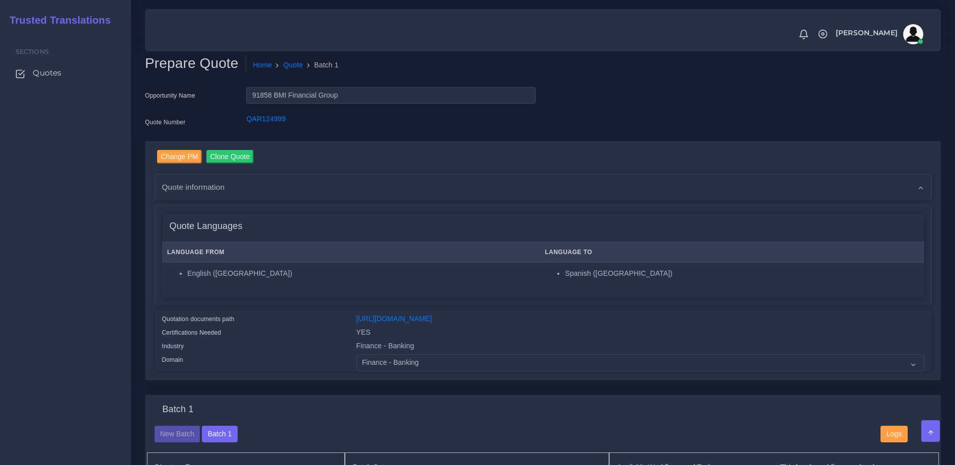
drag, startPoint x: 628, startPoint y: 218, endPoint x: 641, endPoint y: 210, distance: 15.6
click at [628, 218] on div "Quote Languages" at bounding box center [543, 226] width 761 height 25
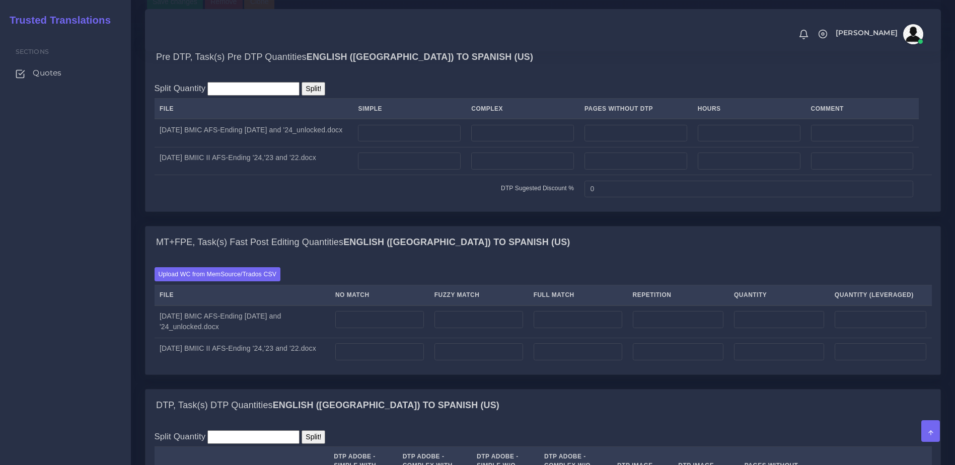
scroll to position [738, 0]
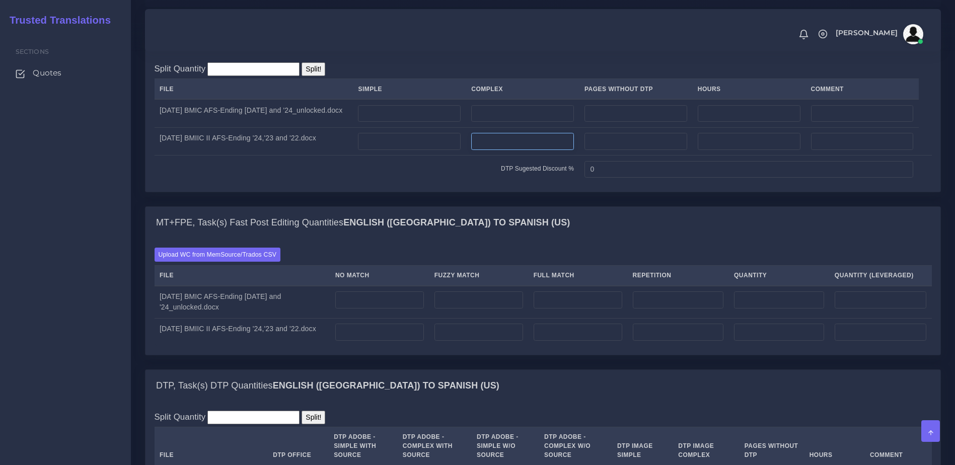
click at [491, 150] on input "number" at bounding box center [522, 141] width 103 height 17
type input "33"
drag, startPoint x: 640, startPoint y: 268, endPoint x: 451, endPoint y: 246, distance: 190.6
click at [640, 239] on div "MT+FPE, Task(s) Fast Post Editing Quantities English (US) TO Spanish (US)" at bounding box center [543, 223] width 795 height 32
click at [402, 150] on input "number" at bounding box center [409, 141] width 103 height 17
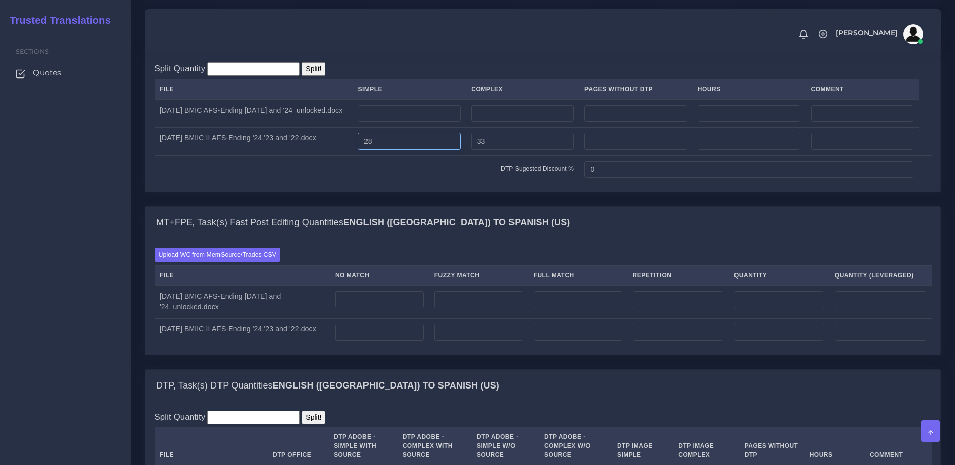
type input "28"
click at [415, 183] on td "DTP Sugested Discount %" at bounding box center [367, 170] width 425 height 28
click at [555, 402] on div "DTP, Task(s) DTP Quantities English (US) TO Spanish (US)" at bounding box center [543, 386] width 795 height 32
click at [503, 122] on input "number" at bounding box center [522, 113] width 103 height 17
type input "41"
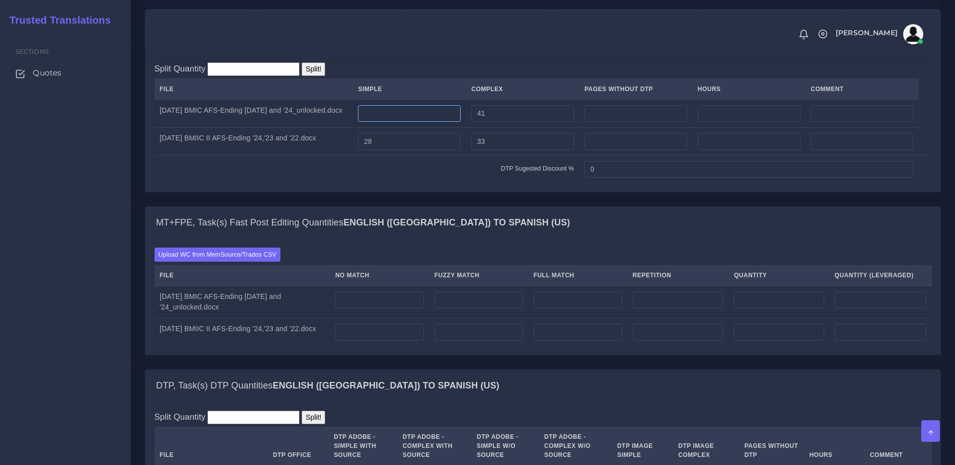
click at [461, 122] on input "number" at bounding box center [409, 113] width 103 height 17
click at [437, 122] on input "number" at bounding box center [409, 113] width 103 height 17
type input "18"
click at [636, 178] on input "0" at bounding box center [749, 169] width 329 height 17
drag, startPoint x: 636, startPoint y: 208, endPoint x: 570, endPoint y: 207, distance: 66.5
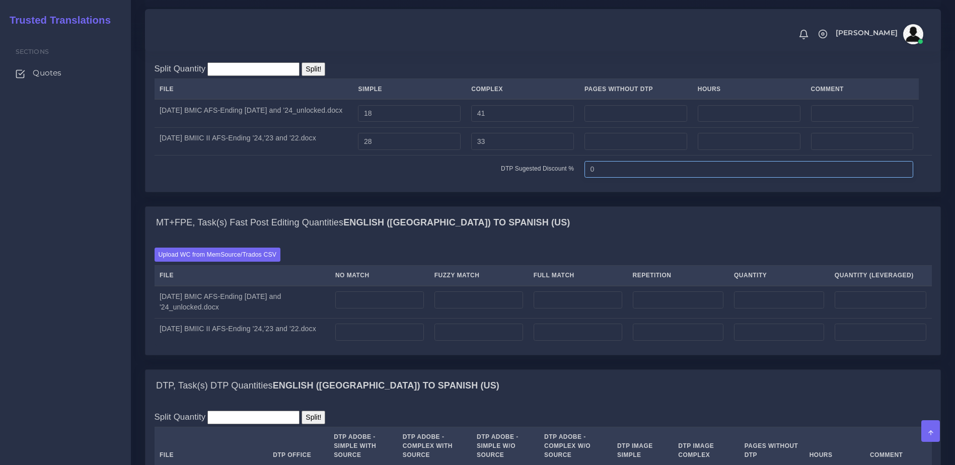
click at [570, 183] on tr "DTP Sugested Discount % 0" at bounding box center [543, 170] width 777 height 28
type input "10"
click at [550, 291] on div "Upload WC from MemSource/Trados CSV File No Match Fuzzy Match Full Match Repeti…" at bounding box center [543, 297] width 777 height 98
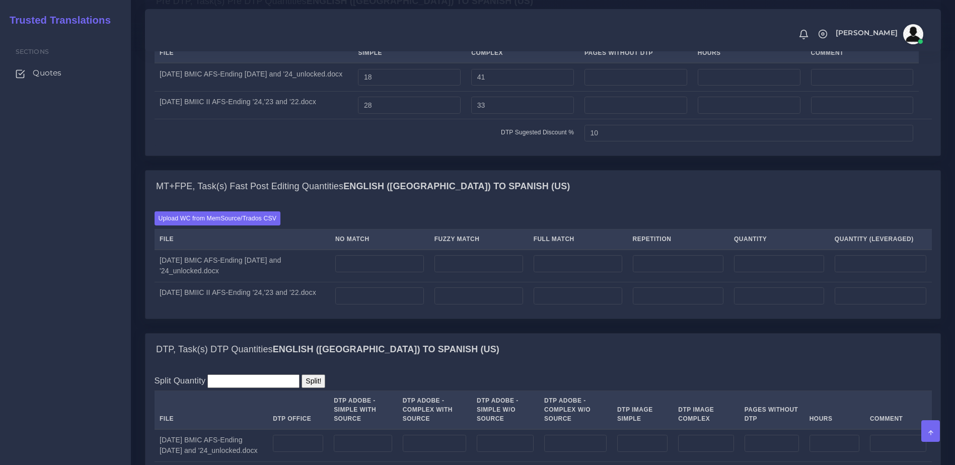
scroll to position [871, 0]
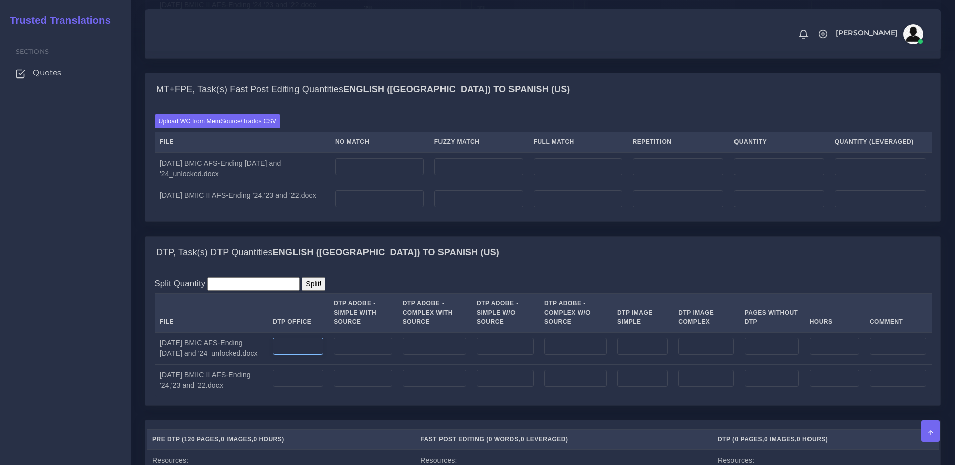
click at [291, 355] on input "number" at bounding box center [298, 346] width 50 height 17
drag, startPoint x: 304, startPoint y: 388, endPoint x: 287, endPoint y: 388, distance: 16.6
click at [287, 355] on input "51" at bounding box center [298, 346] width 50 height 17
type input "59"
click at [301, 387] on input "number" at bounding box center [298, 378] width 50 height 17
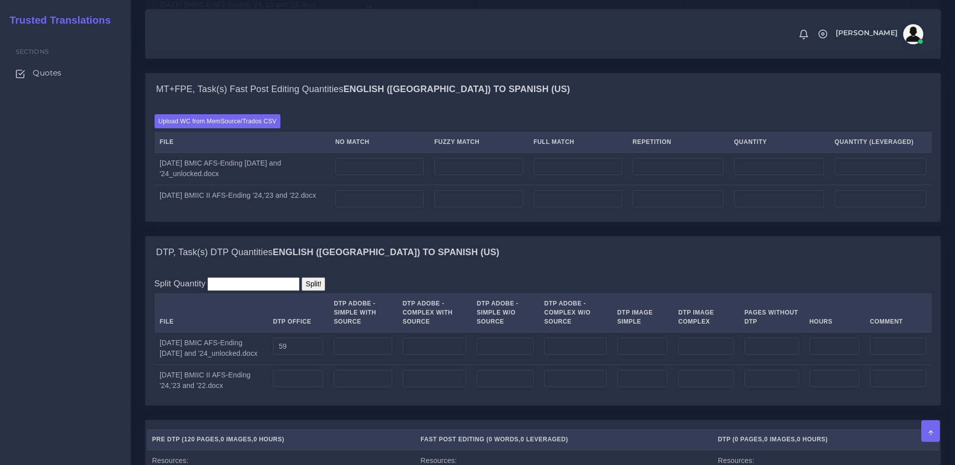
drag, startPoint x: 593, startPoint y: 307, endPoint x: 408, endPoint y: 383, distance: 199.3
click at [590, 269] on div "DTP, Task(s) DTP Quantities English (US) TO Spanish (US)" at bounding box center [543, 253] width 795 height 32
click at [319, 387] on input "number" at bounding box center [298, 378] width 50 height 17
type input "61"
click at [465, 312] on div "Split Quantity Split! File DTP Office DTP Adobe - Simple With Source DTP Adobe …" at bounding box center [543, 336] width 795 height 137
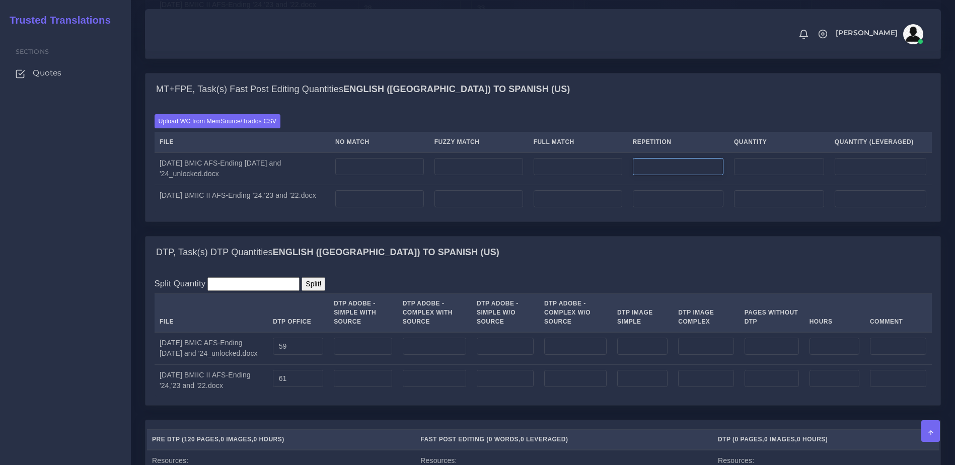
click at [692, 175] on input "number" at bounding box center [678, 166] width 91 height 17
type input "1521"
type input "380"
click at [372, 175] on input "number" at bounding box center [379, 166] width 89 height 17
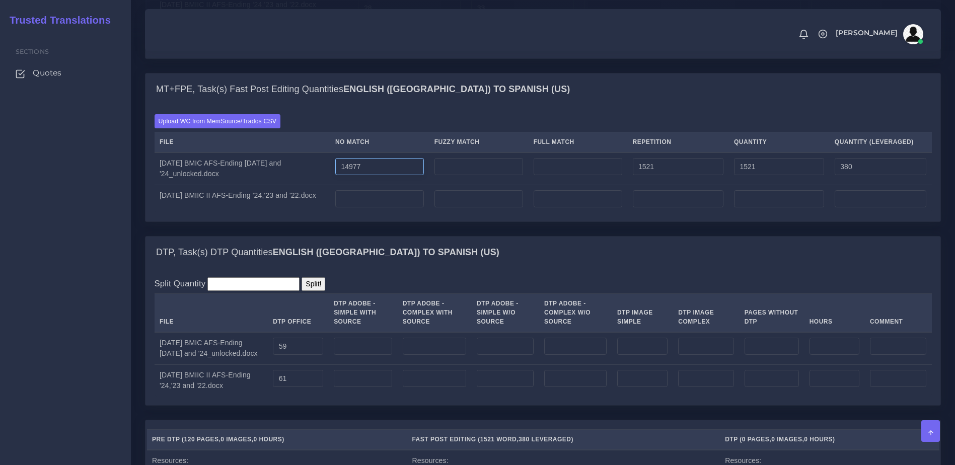
type input "14977"
type input "16498"
type input "15357"
click at [385, 207] on input "number" at bounding box center [379, 198] width 89 height 17
click at [910, 269] on div "DTP, Task(s) DTP Quantities English (US) TO Spanish (US)" at bounding box center [543, 253] width 795 height 32
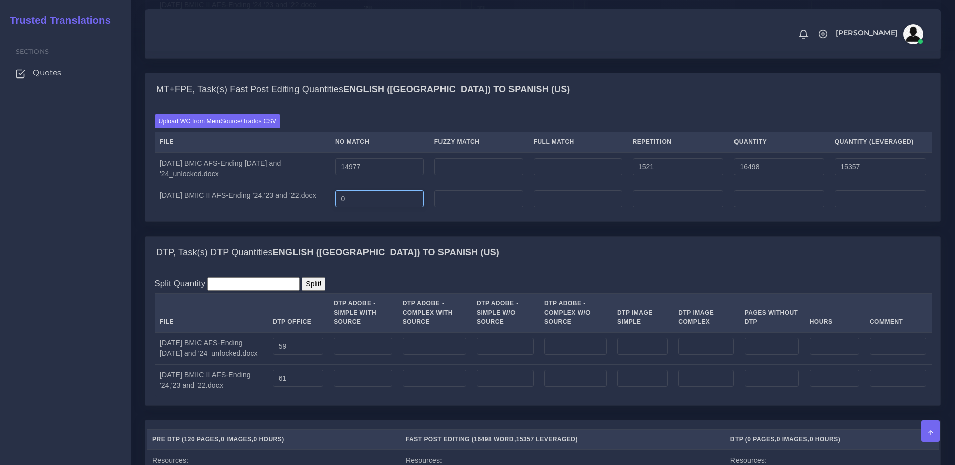
click at [385, 207] on input "0" at bounding box center [379, 198] width 89 height 17
type input "16584"
click at [668, 207] on input "number" at bounding box center [678, 198] width 91 height 17
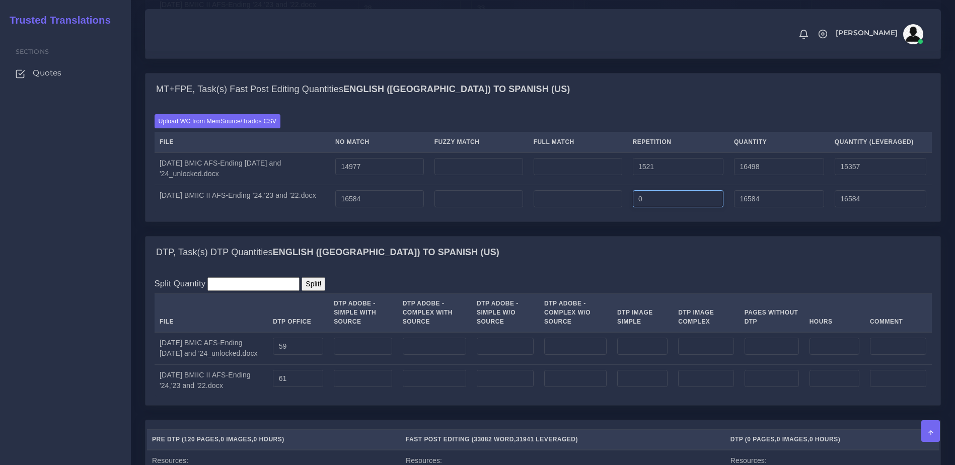
click at [678, 207] on input "0" at bounding box center [678, 198] width 91 height 17
type input "1677"
type input "18261"
type input "17003"
click at [686, 269] on div "DTP, Task(s) DTP Quantities English (US) TO Spanish (US)" at bounding box center [543, 253] width 795 height 32
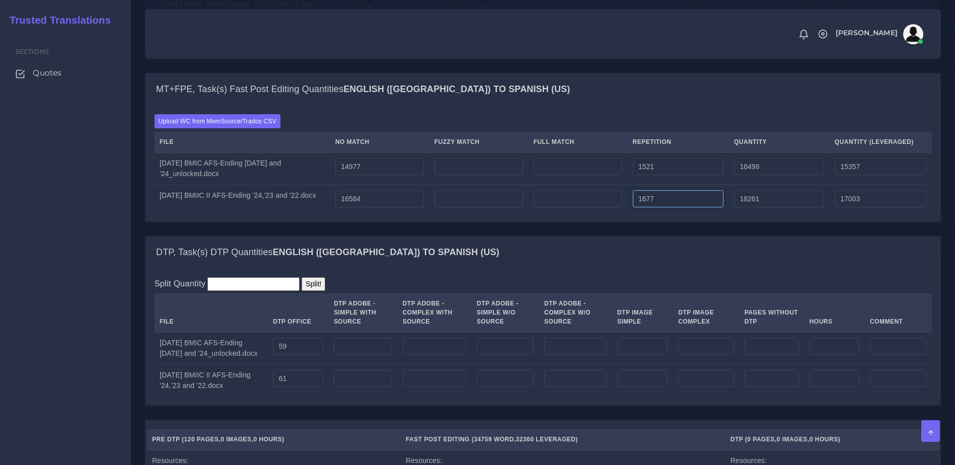
drag, startPoint x: 689, startPoint y: 237, endPoint x: 613, endPoint y: 241, distance: 76.6
click at [613, 212] on tr "08-19-25 BMIIC II AFS-Ending '24,'23 and '22.docx 16584 1677 18261 17003" at bounding box center [543, 199] width 777 height 28
type input "2400"
type input "18984"
type input "17184"
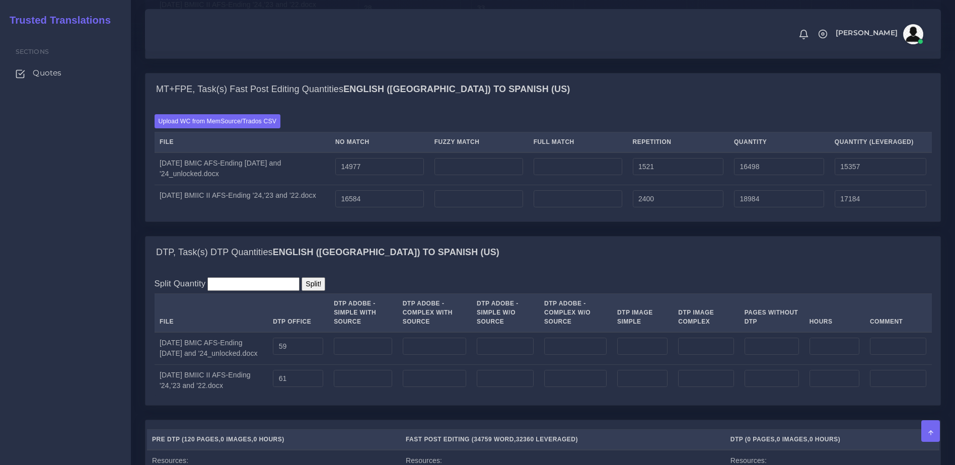
click at [639, 269] on div "DTP, Task(s) DTP Quantities English (US) TO Spanish (US)" at bounding box center [543, 253] width 795 height 32
click at [10, 267] on div "Sections Quotes" at bounding box center [65, 248] width 131 height 434
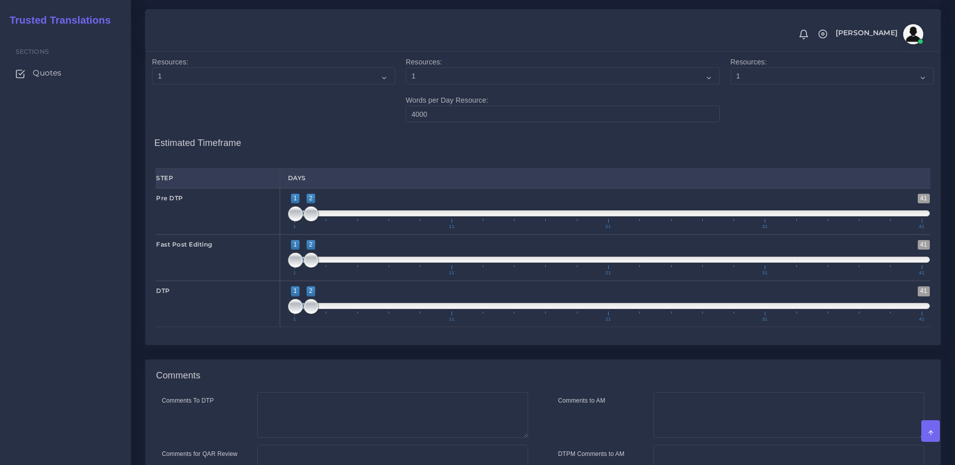
scroll to position [1389, 0]
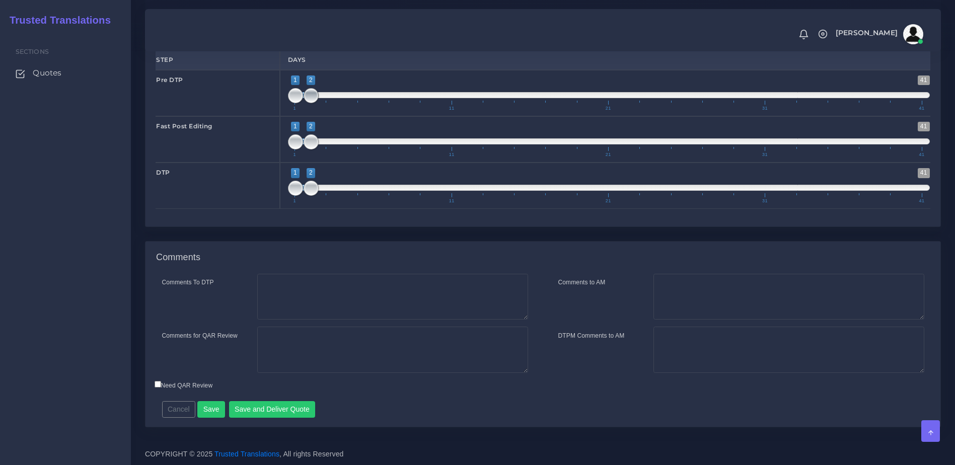
click at [311, 103] on span at bounding box center [311, 95] width 15 height 15
type input "2;2"
drag, startPoint x: 300, startPoint y: 134, endPoint x: 311, endPoint y: 135, distance: 11.1
click at [311, 103] on span at bounding box center [311, 95] width 15 height 15
drag, startPoint x: 309, startPoint y: 186, endPoint x: 389, endPoint y: 184, distance: 80.1
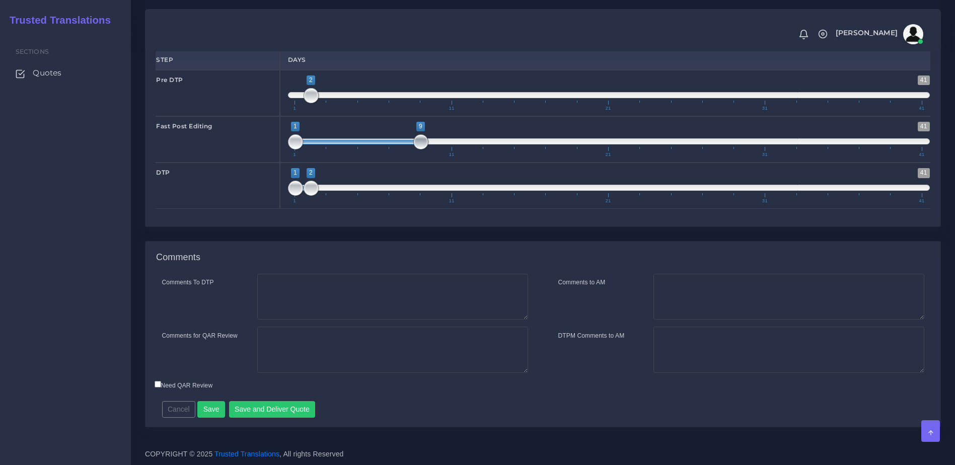
click at [413, 150] on span at bounding box center [420, 141] width 15 height 15
drag, startPoint x: 406, startPoint y: 181, endPoint x: 415, endPoint y: 182, distance: 9.6
click at [415, 150] on span at bounding box center [420, 141] width 15 height 15
type input "2;10"
drag, startPoint x: 364, startPoint y: 179, endPoint x: 385, endPoint y: 179, distance: 21.1
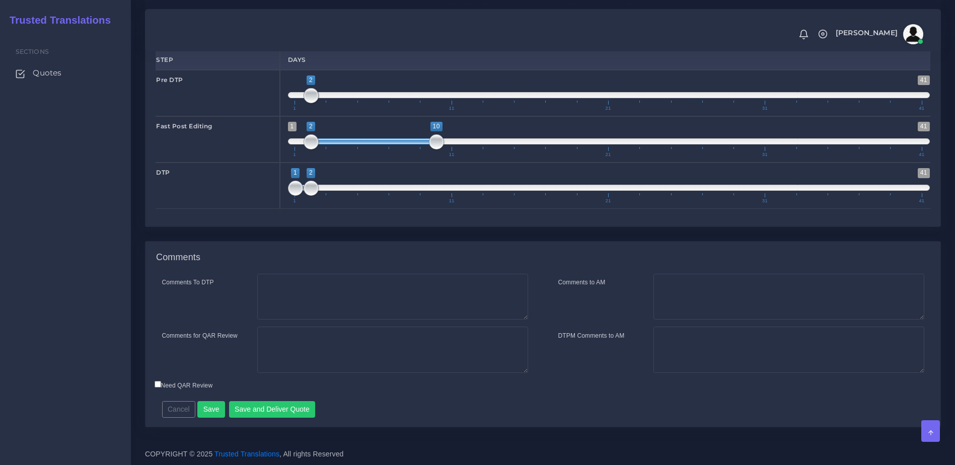
click at [385, 145] on span at bounding box center [373, 141] width 125 height 6
drag, startPoint x: 311, startPoint y: 224, endPoint x: 445, endPoint y: 220, distance: 134.0
click at [460, 203] on span "1 41 1 12 1 — 12 1 11 21 31 41" at bounding box center [609, 185] width 642 height 35
drag, startPoint x: 293, startPoint y: 226, endPoint x: 441, endPoint y: 225, distance: 148.0
click at [441, 196] on span at bounding box center [436, 188] width 15 height 15
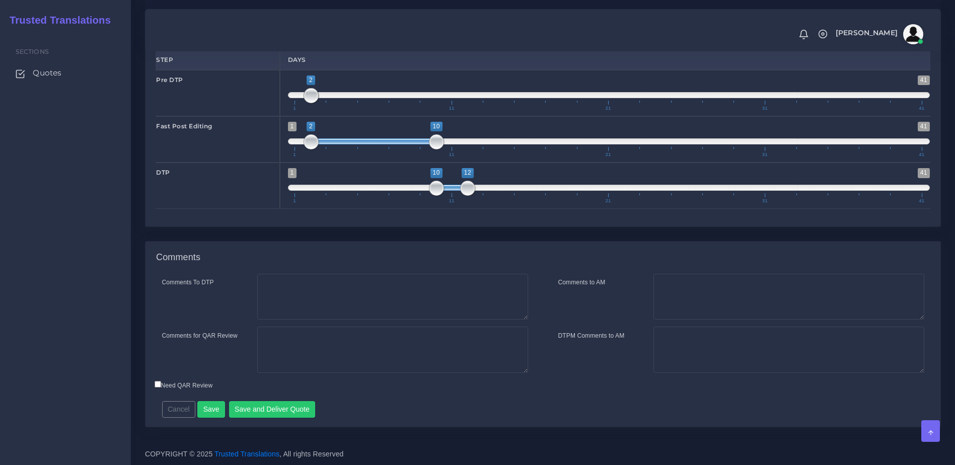
type input "10;11"
drag, startPoint x: 469, startPoint y: 225, endPoint x: 458, endPoint y: 227, distance: 11.3
click at [458, 196] on span at bounding box center [452, 188] width 15 height 15
click at [714, 320] on textarea "Comments to AM" at bounding box center [789, 297] width 271 height 46
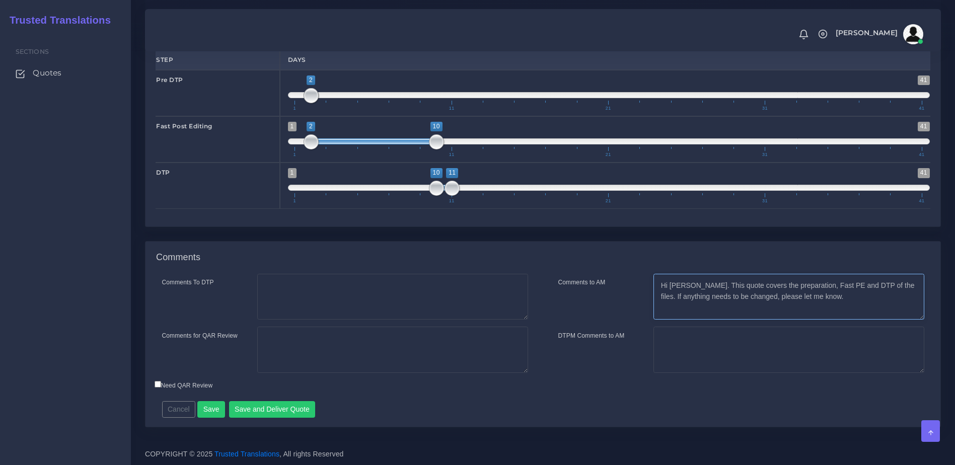
type textarea "Hi Kevin. This quote covers the preparation, Fast PE and DTP of the files. If a…"
click at [332, 373] on textarea "Comments for QAR Review" at bounding box center [392, 350] width 271 height 46
click at [420, 373] on textarea "The quote covers the preparation, Fast PE and DTP of the files." at bounding box center [392, 350] width 271 height 46
type textarea "The quote covers the preparation, Fast PE and DTP (with a 10% discount) of the …"
click at [275, 418] on button "Save and Deliver Quote" at bounding box center [272, 409] width 87 height 17
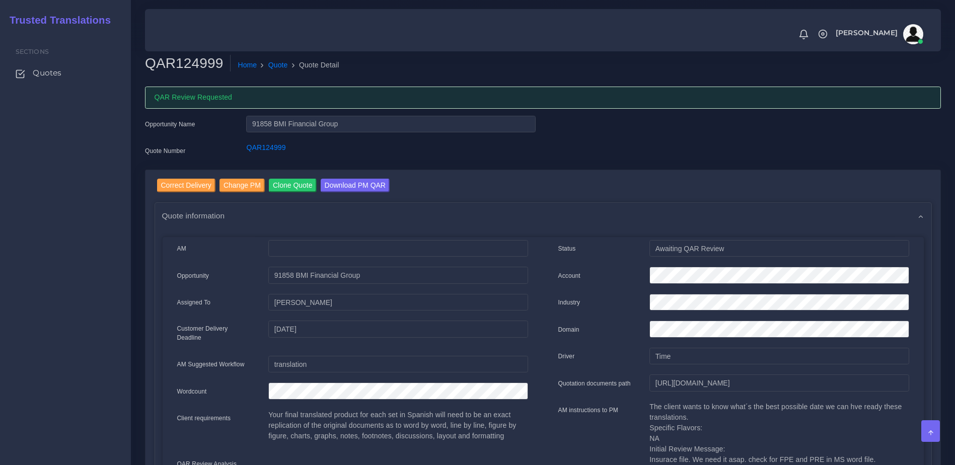
click at [56, 196] on div "Sections Quotes" at bounding box center [65, 248] width 131 height 434
click at [58, 71] on span "Quotes" at bounding box center [49, 72] width 29 height 11
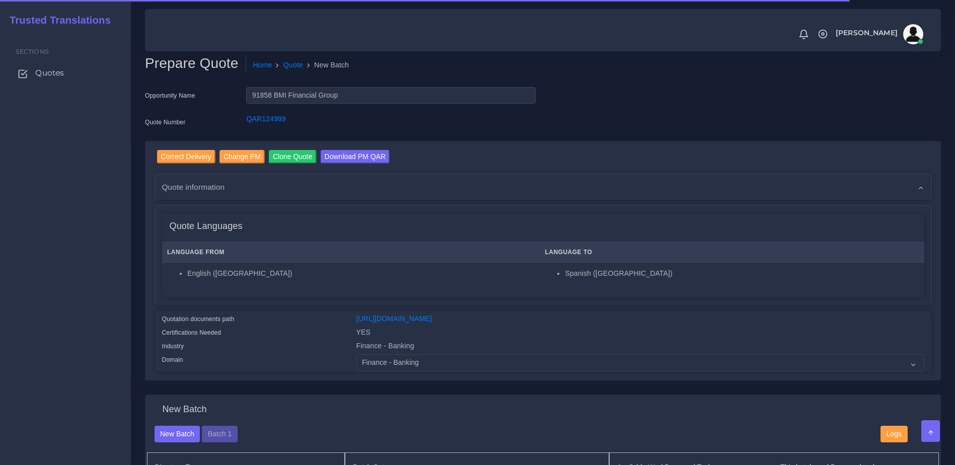
click at [63, 72] on link "Quotes" at bounding box center [66, 72] width 116 height 21
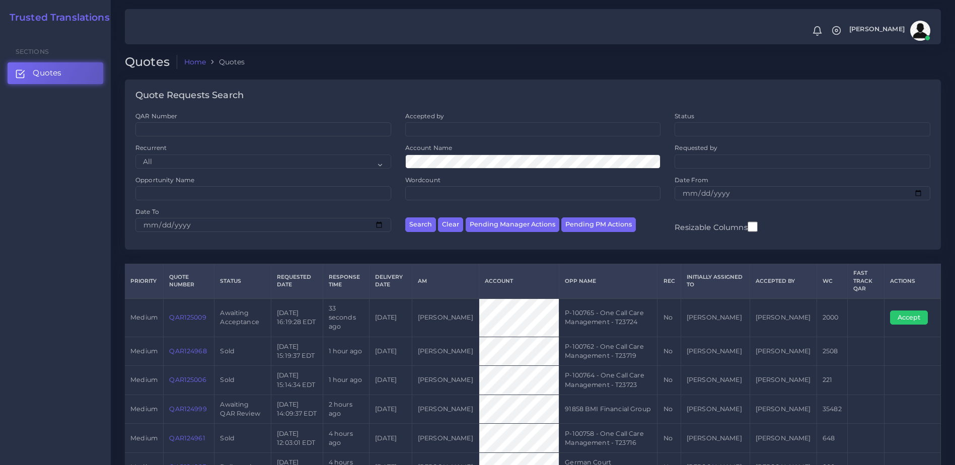
click at [184, 314] on link "QAR125009" at bounding box center [187, 318] width 37 height 8
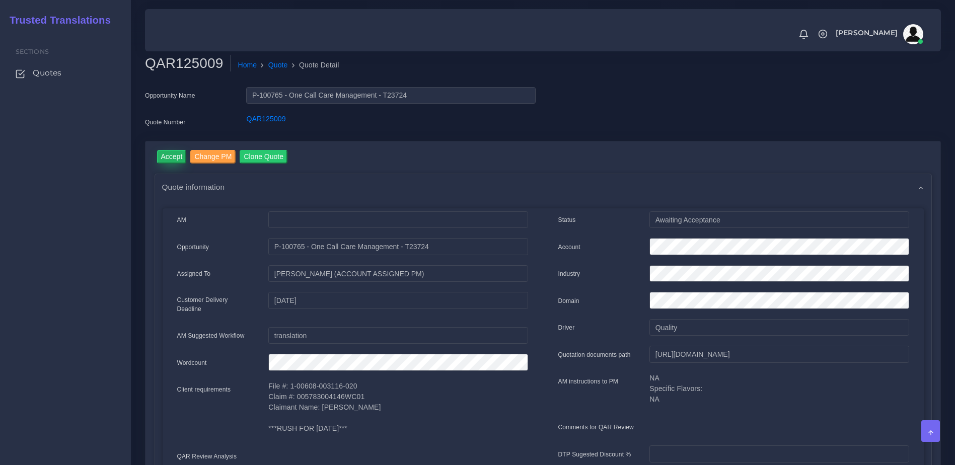
click at [171, 161] on input "Accept" at bounding box center [172, 157] width 30 height 14
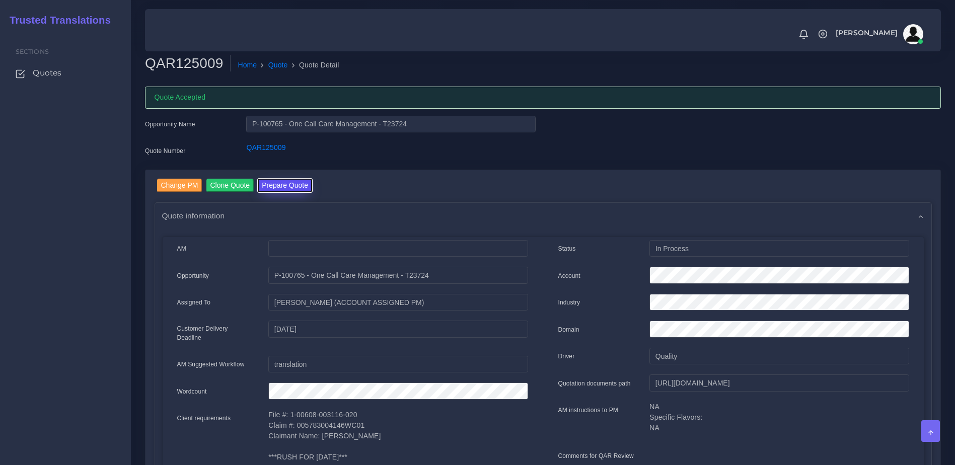
click at [292, 185] on button "Prepare Quote" at bounding box center [285, 186] width 54 height 14
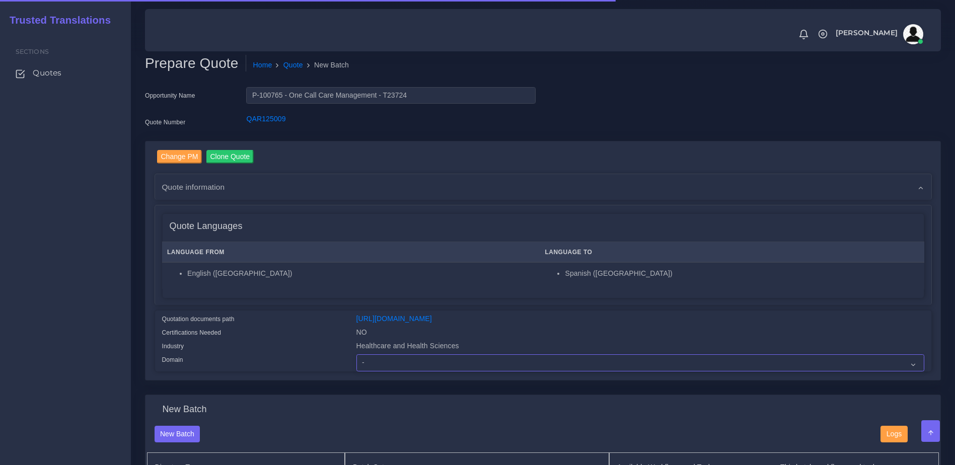
click at [426, 372] on select "- Advertising and Media Agriculture, Forestry and Fishing Architecture, Buildin…" at bounding box center [640, 362] width 568 height 17
select select "Healthcare and Health Sciences"
click at [356, 362] on select "- Advertising and Media Agriculture, Forestry and Fishing Architecture, Buildin…" at bounding box center [640, 362] width 568 height 17
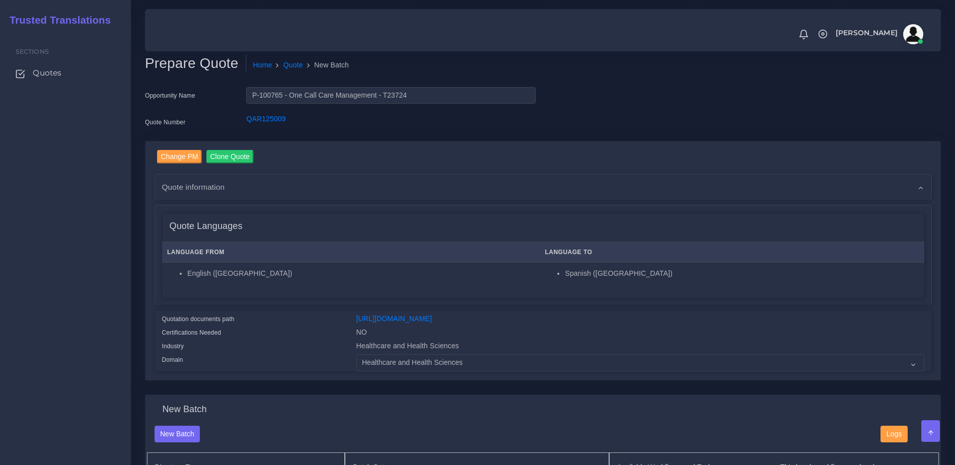
click at [262, 350] on div "Industry" at bounding box center [252, 348] width 194 height 14
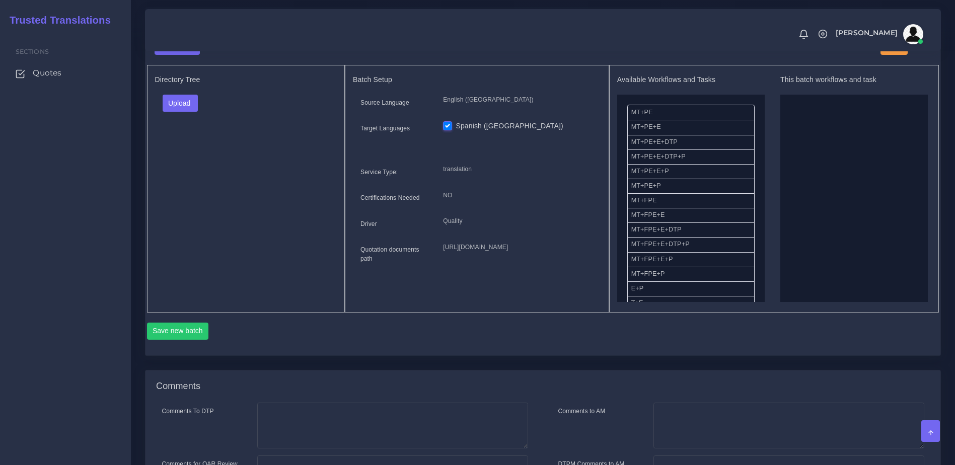
scroll to position [383, 0]
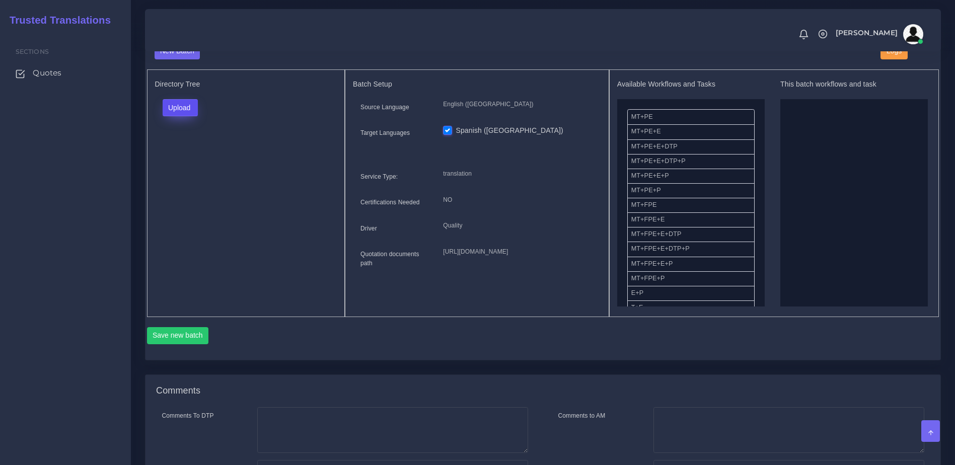
click at [185, 107] on button "Upload" at bounding box center [181, 107] width 36 height 17
click at [186, 153] on label "Files" at bounding box center [197, 146] width 69 height 13
drag, startPoint x: 767, startPoint y: 144, endPoint x: 767, endPoint y: 153, distance: 8.6
click at [767, 153] on div "Available Workflows and Tasks MT+PE MT+PE+E MT+PE+E+DTP MT+PE+E+DTP+P MT+PE+E+P…" at bounding box center [774, 193] width 314 height 227
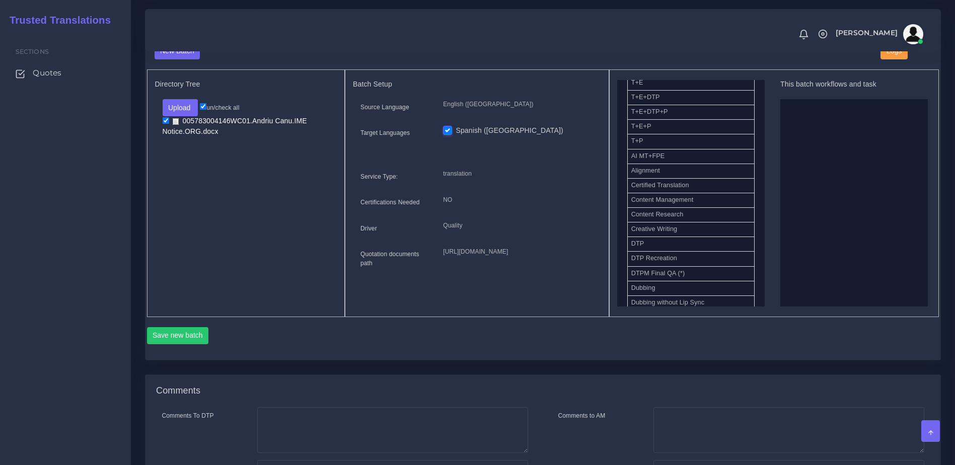
scroll to position [208, 0]
drag, startPoint x: 650, startPoint y: 149, endPoint x: 848, endPoint y: 164, distance: 199.0
click at [172, 344] on button "Save new batch" at bounding box center [178, 335] width 62 height 17
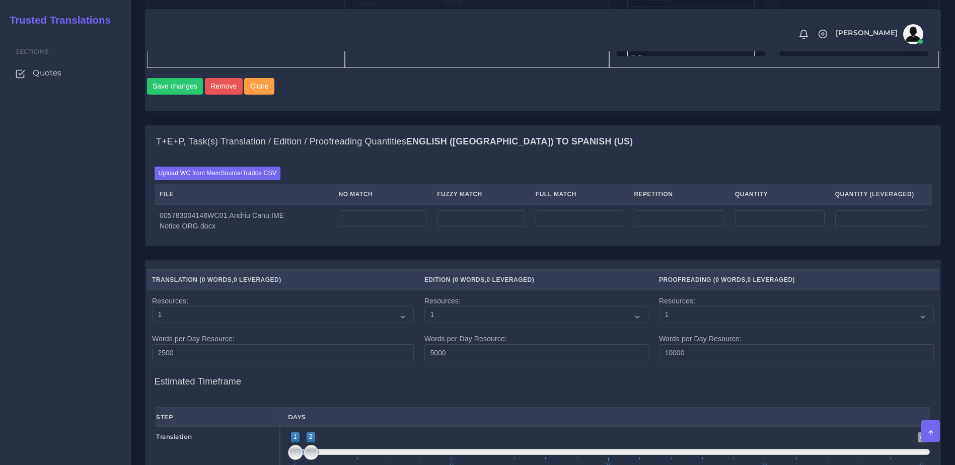
scroll to position [635, 0]
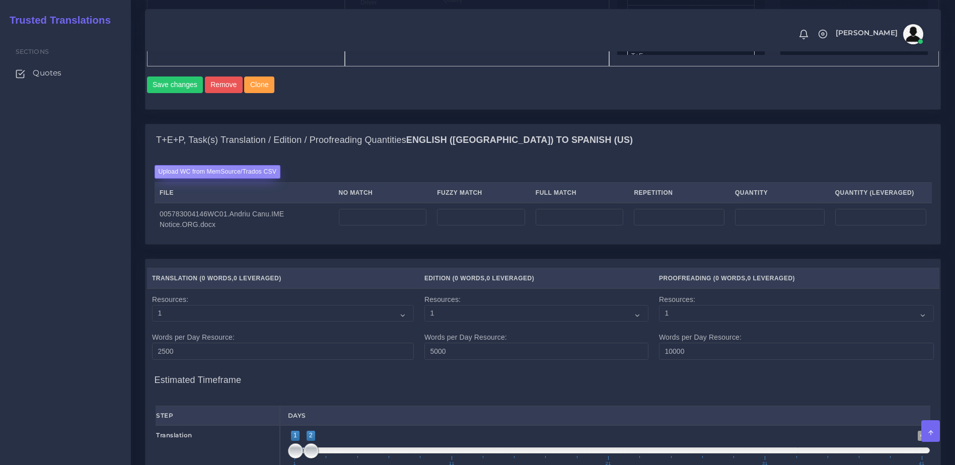
click at [247, 179] on label "Upload WC from MemSource/Trados CSV" at bounding box center [218, 172] width 126 height 14
click at [0, 0] on input "Upload WC from MemSource/Trados CSV" at bounding box center [0, 0] width 0 height 0
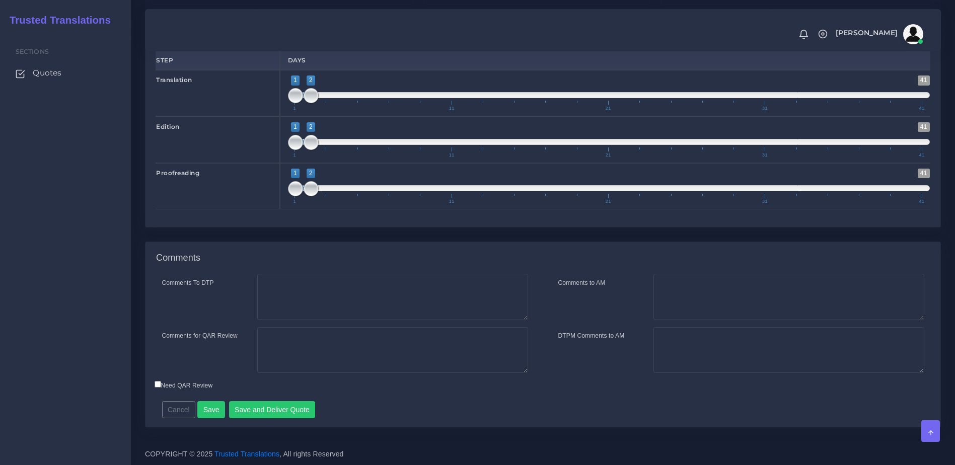
scroll to position [1059, 0]
click at [263, 406] on button "Save and Deliver Quote" at bounding box center [272, 409] width 87 height 17
